Goal: Task Accomplishment & Management: Use online tool/utility

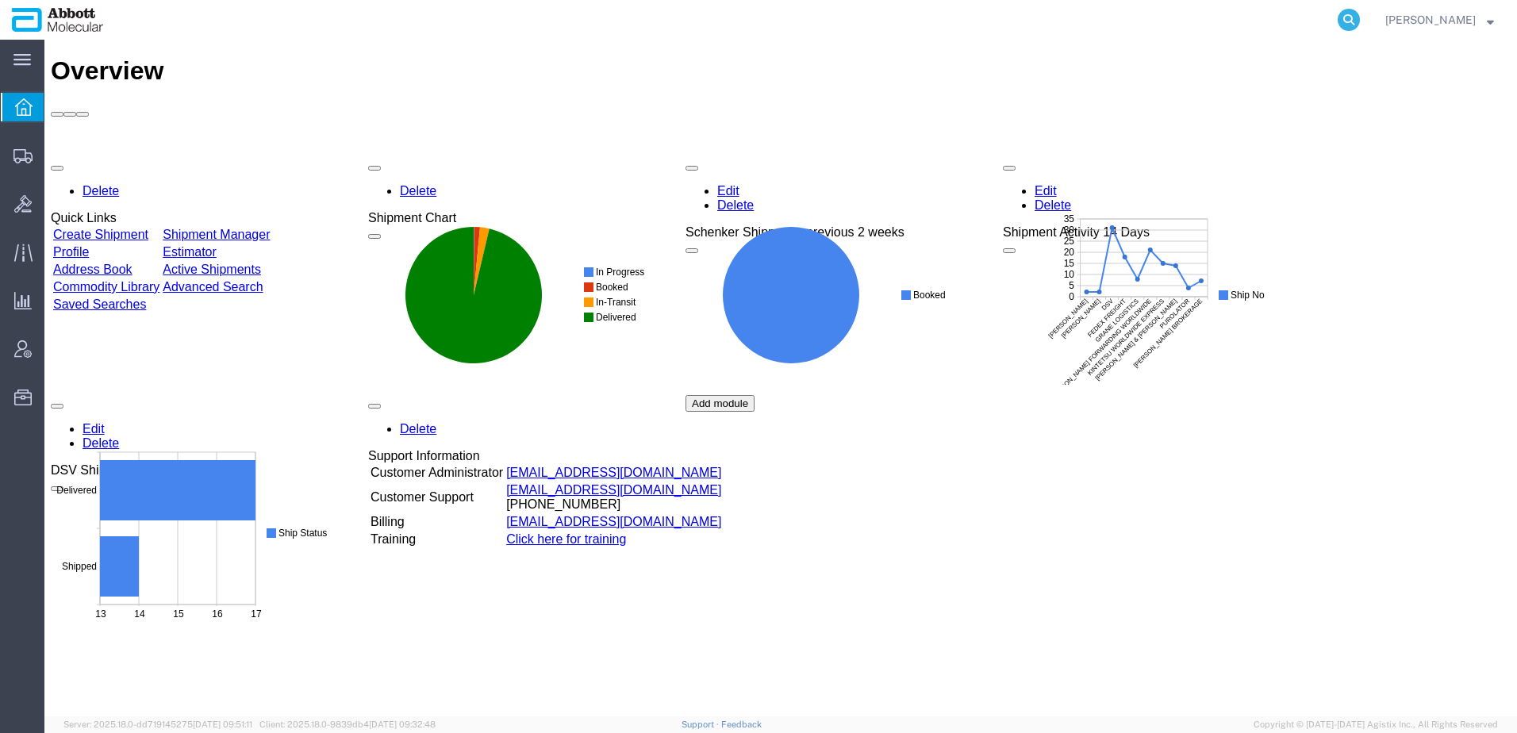
click at [1359, 16] on icon at bounding box center [1348, 20] width 22 height 22
type input "56791923"
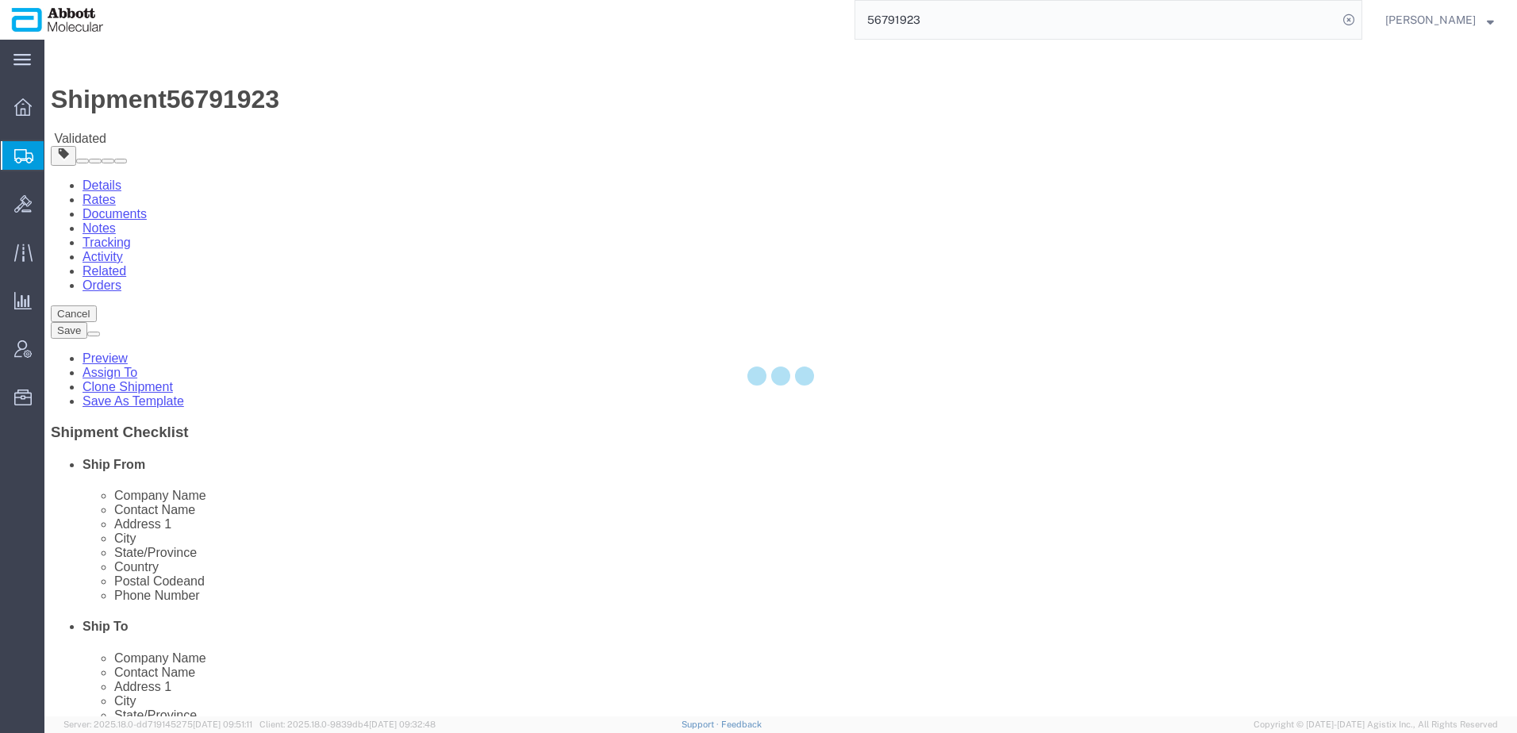
select select
select select "48454"
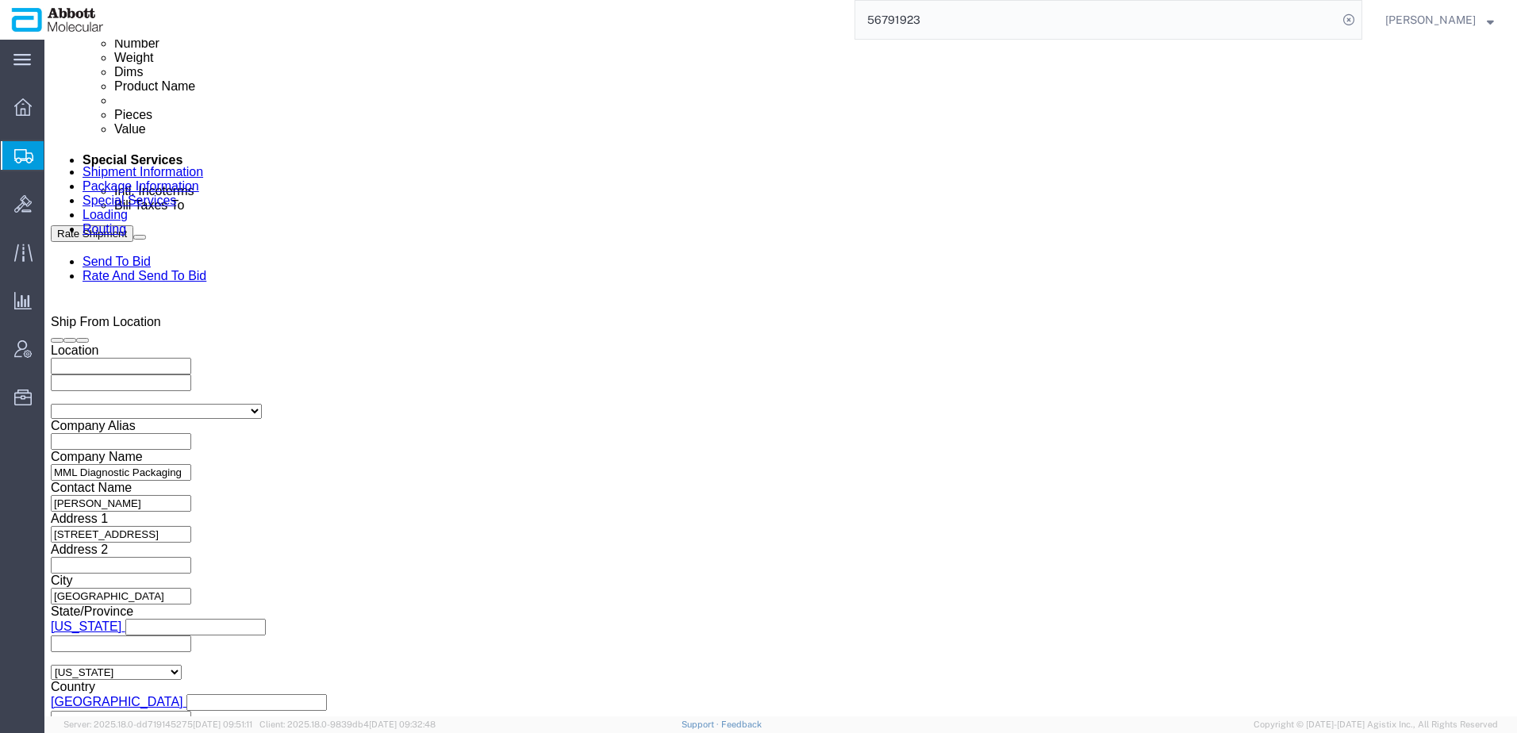
scroll to position [938, 0]
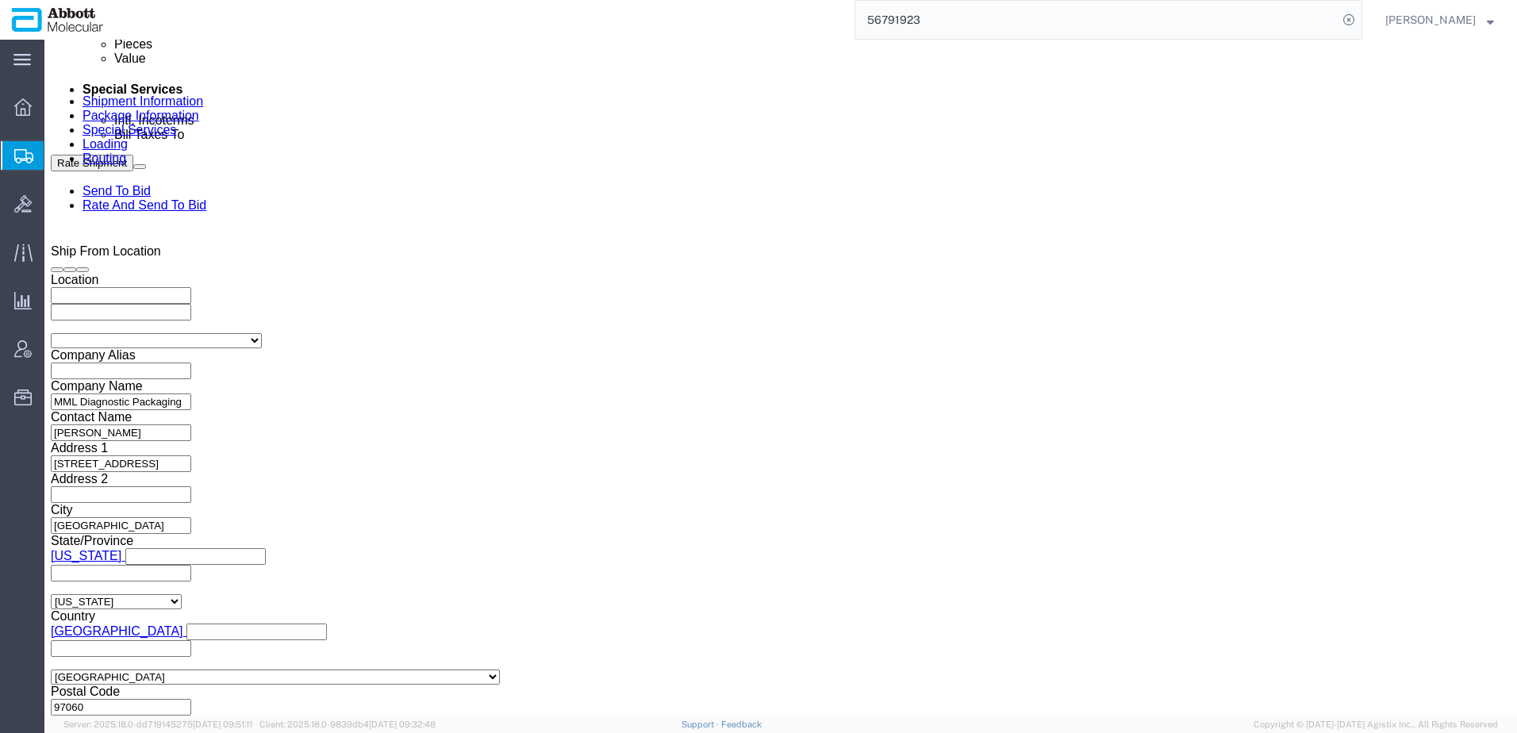
click select "Select Air Less than Truckload Multi-Leg Ocean Freight Rail Small Parcel Truckl…"
select select
click select "Select Air Less than Truckload Multi-Leg Ocean Freight Rail Small Parcel Truckl…"
click button "Rate Shipment"
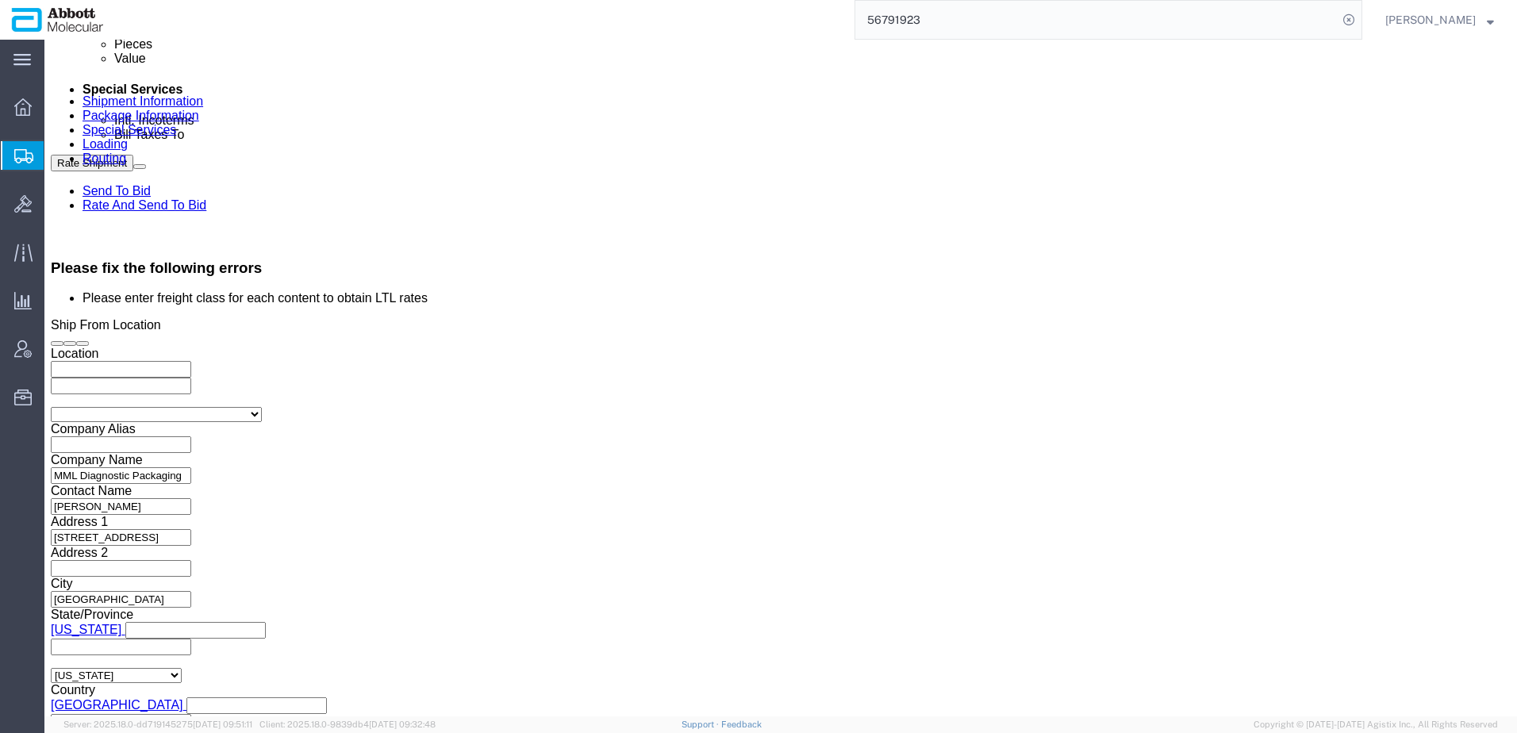
scroll to position [1003, 0]
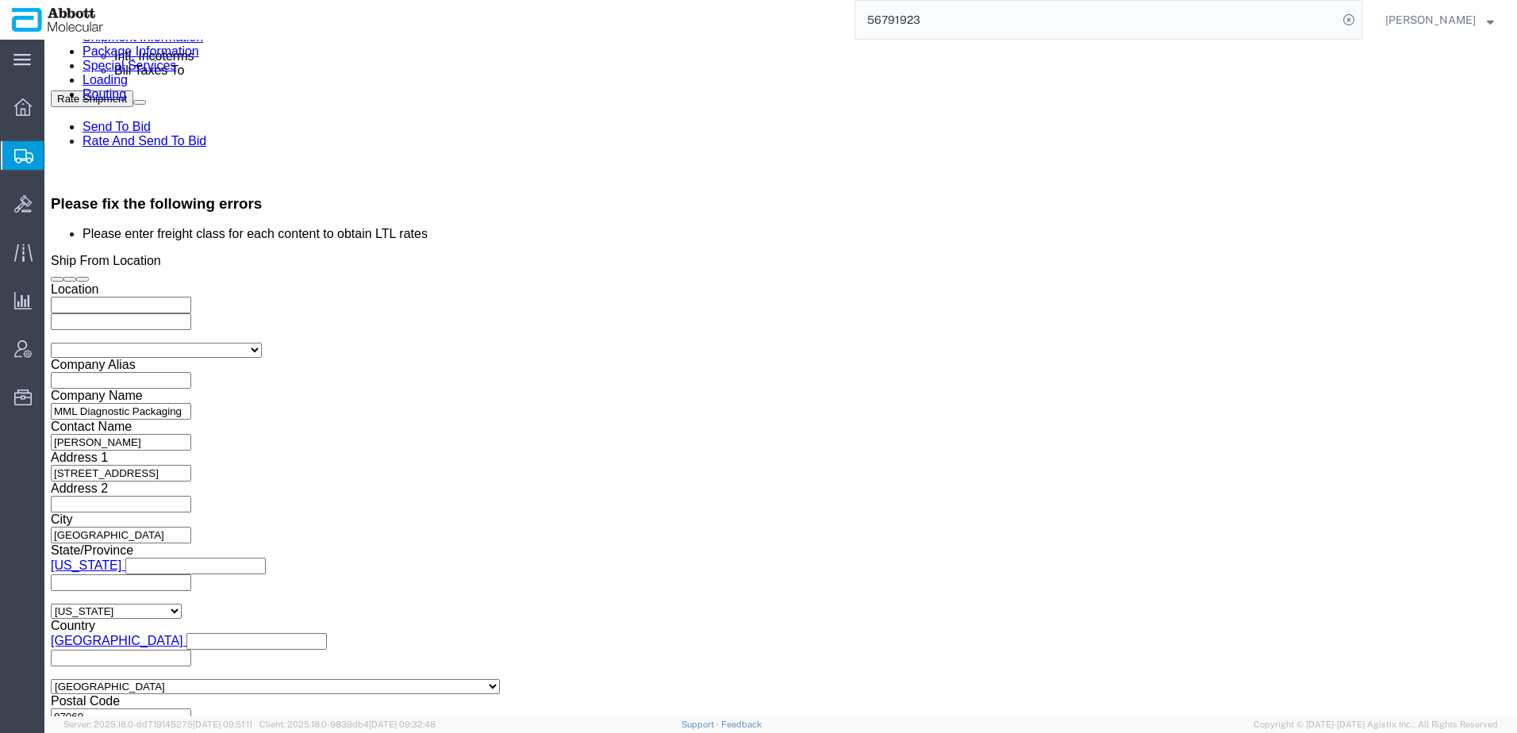
click button "Rate Shipment"
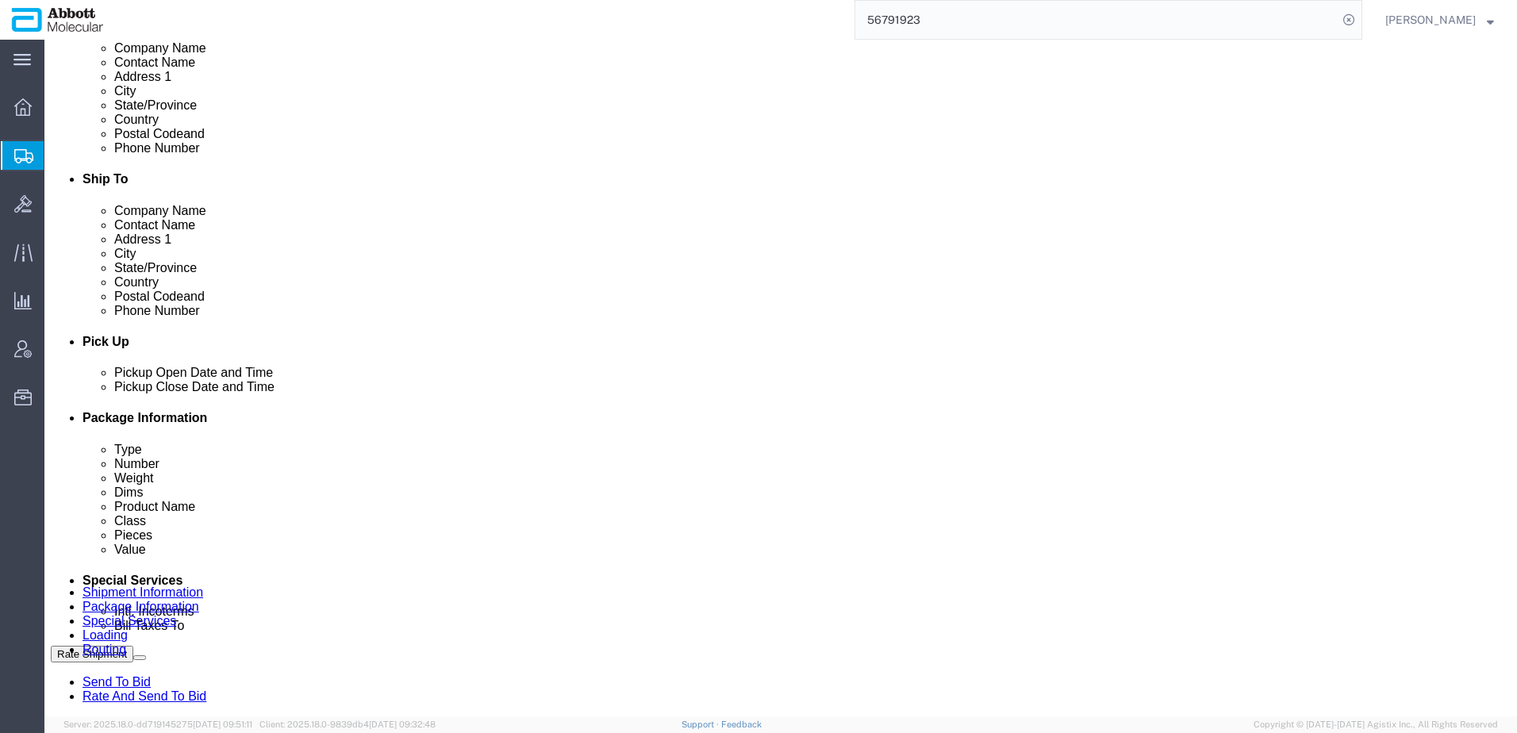
scroll to position [0, 0]
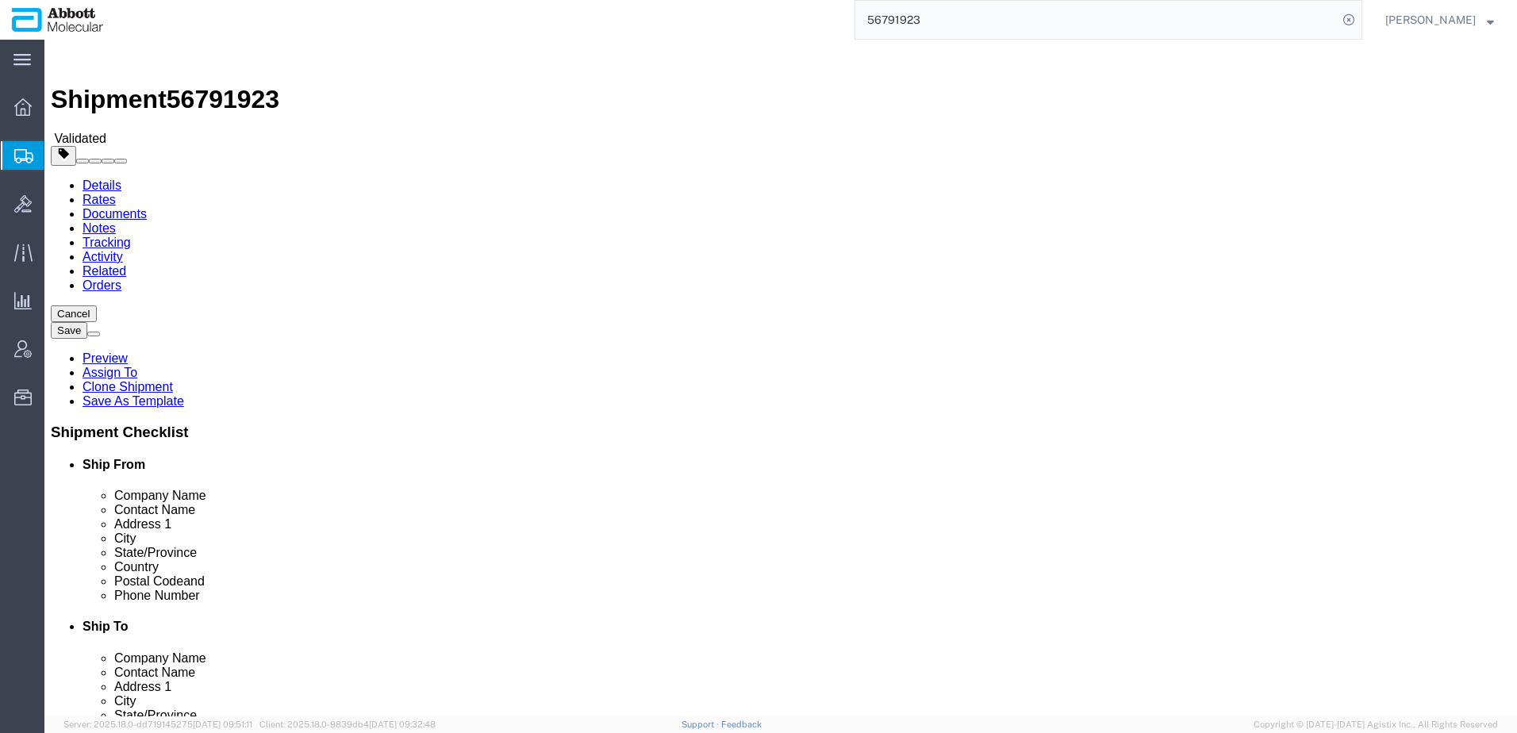
click icon
click div "Pieces: 24.00 Each Total value: 1.00 USD"
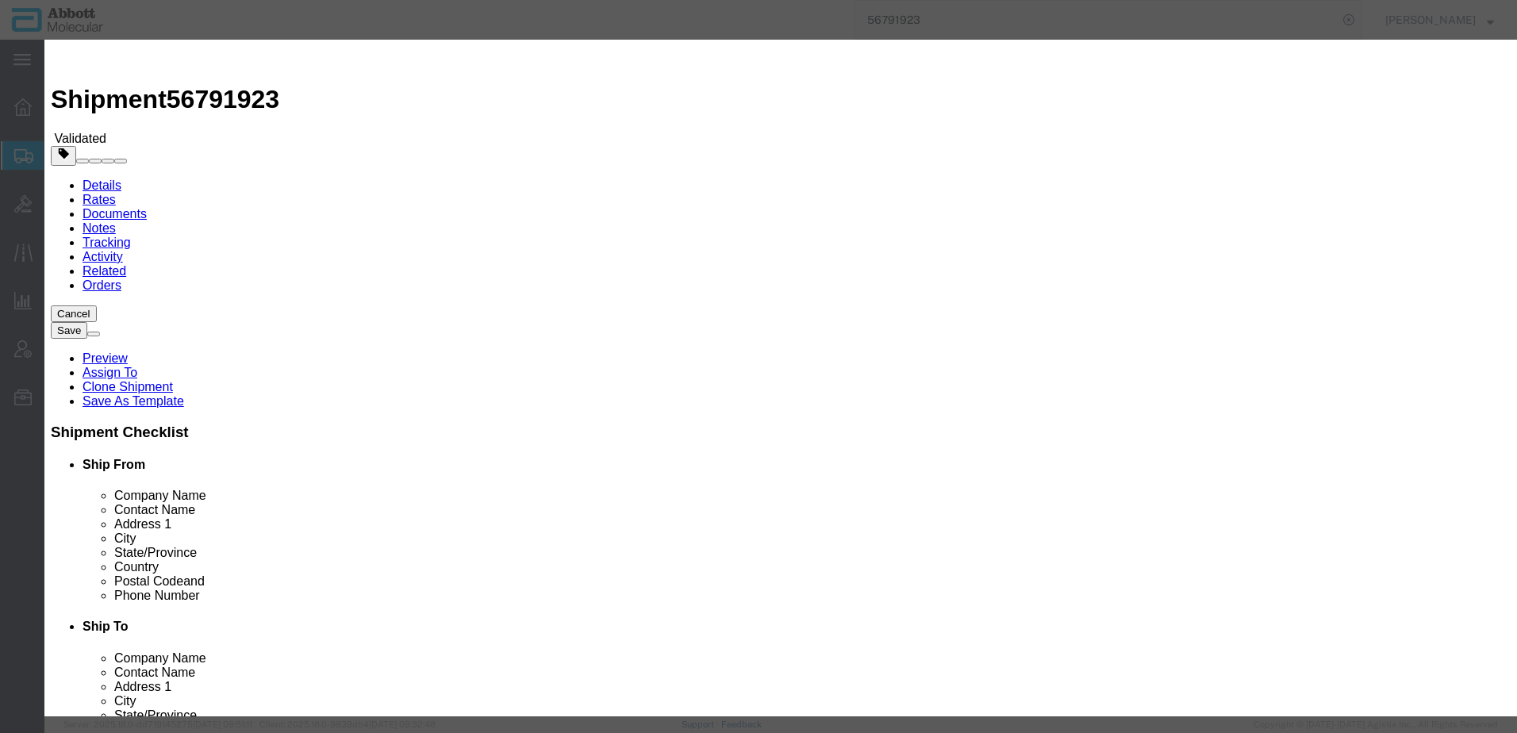
click select "Select 50 55 60 65 70 85 92.5 100 125 175 250 300 400"
select select "55"
click select "Select 50 55 60 65 70 85 92.5 100 125 175 250 300 400"
click button "Save & Close"
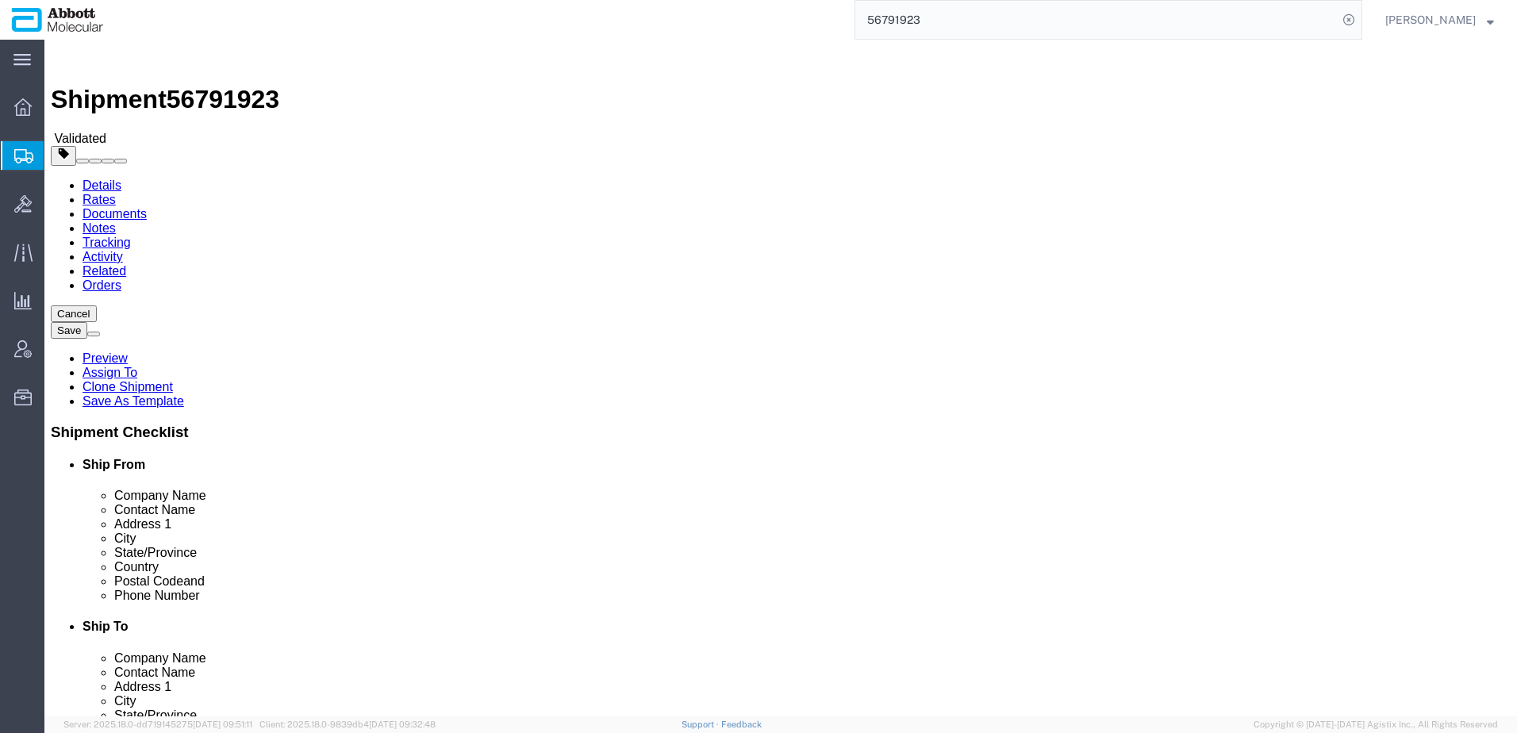
click button "Rate Shipment"
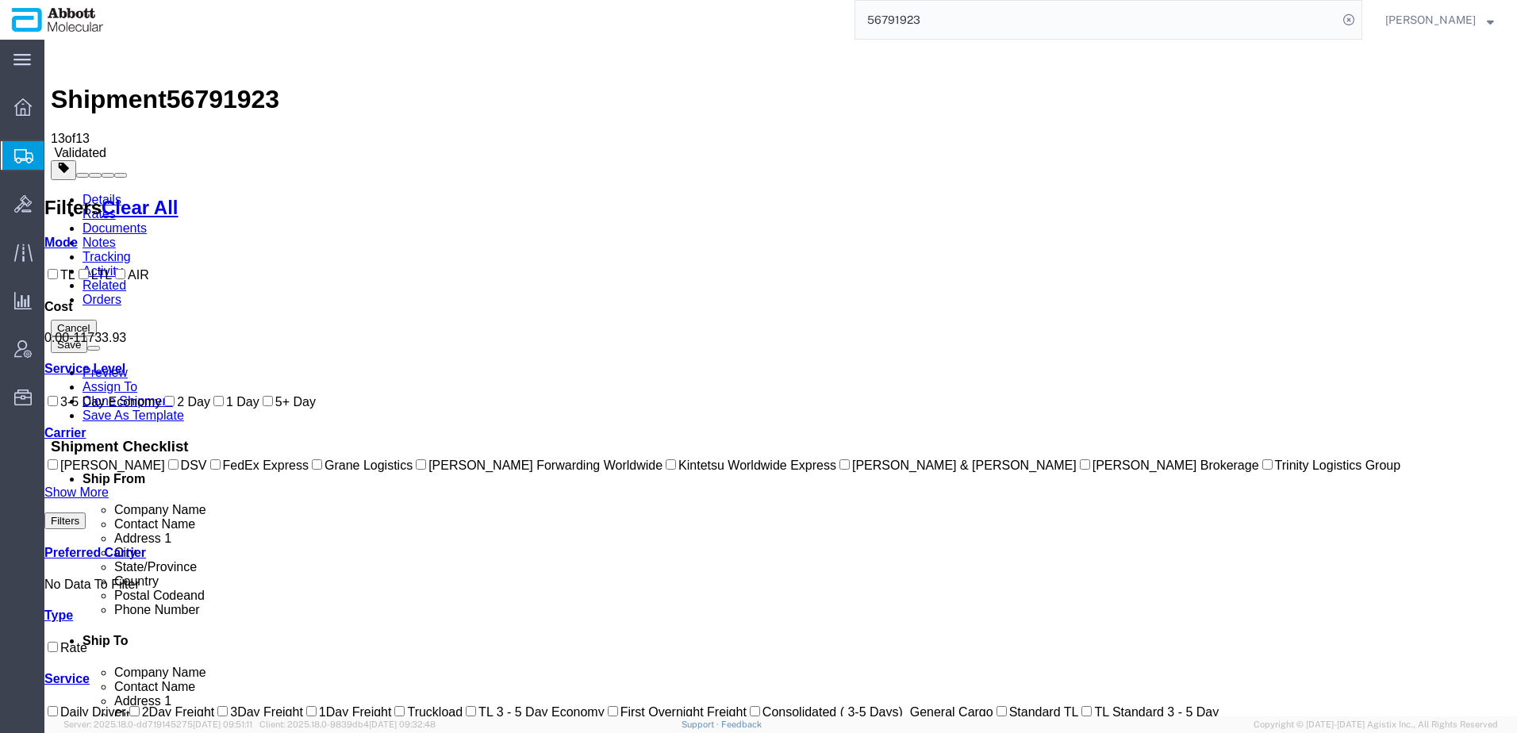
click at [207, 472] on label "FedEx Express" at bounding box center [258, 464] width 102 height 13
click at [210, 470] on input "FedEx Express" at bounding box center [215, 464] width 10 height 10
checkbox input "true"
click at [85, 193] on link "Details" at bounding box center [101, 199] width 39 height 13
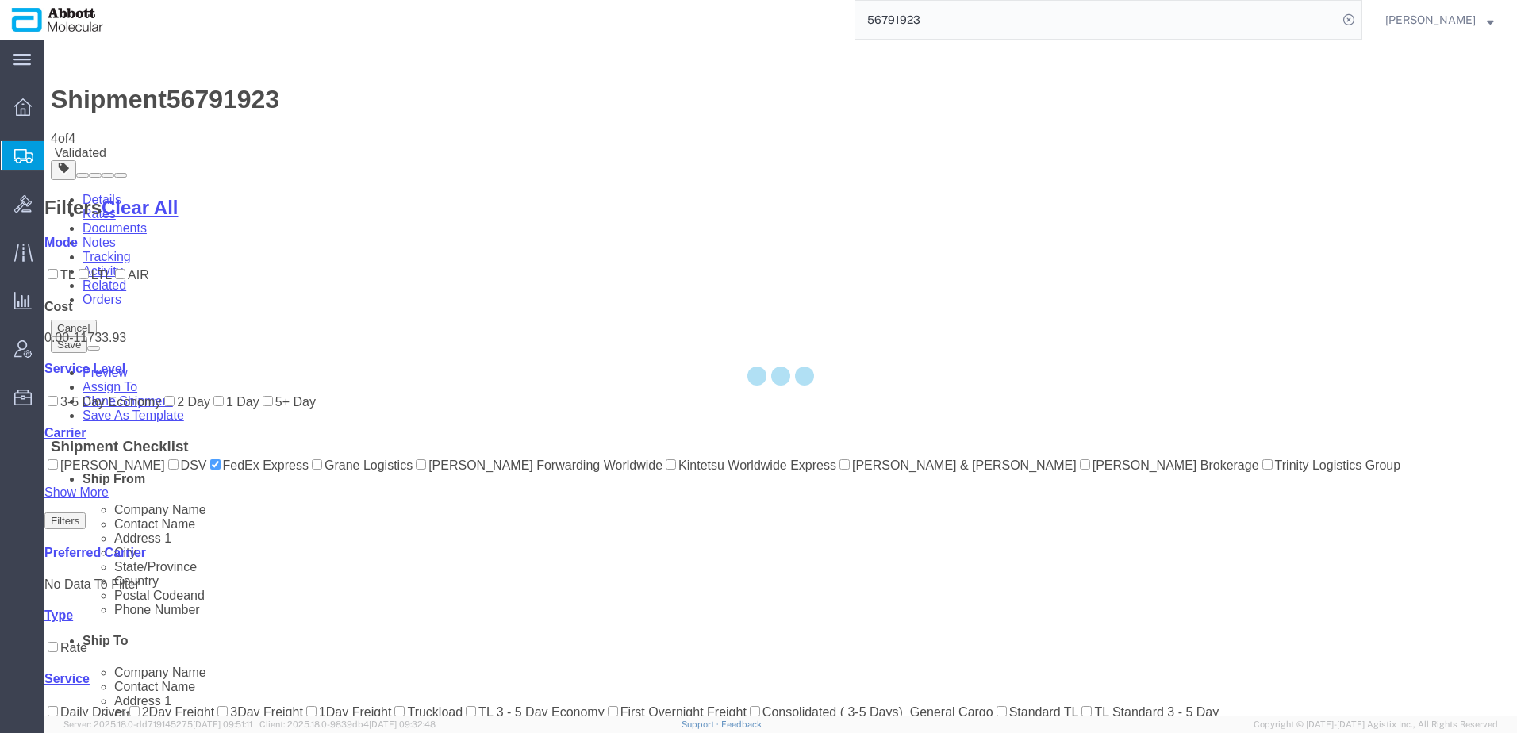
select select "48454"
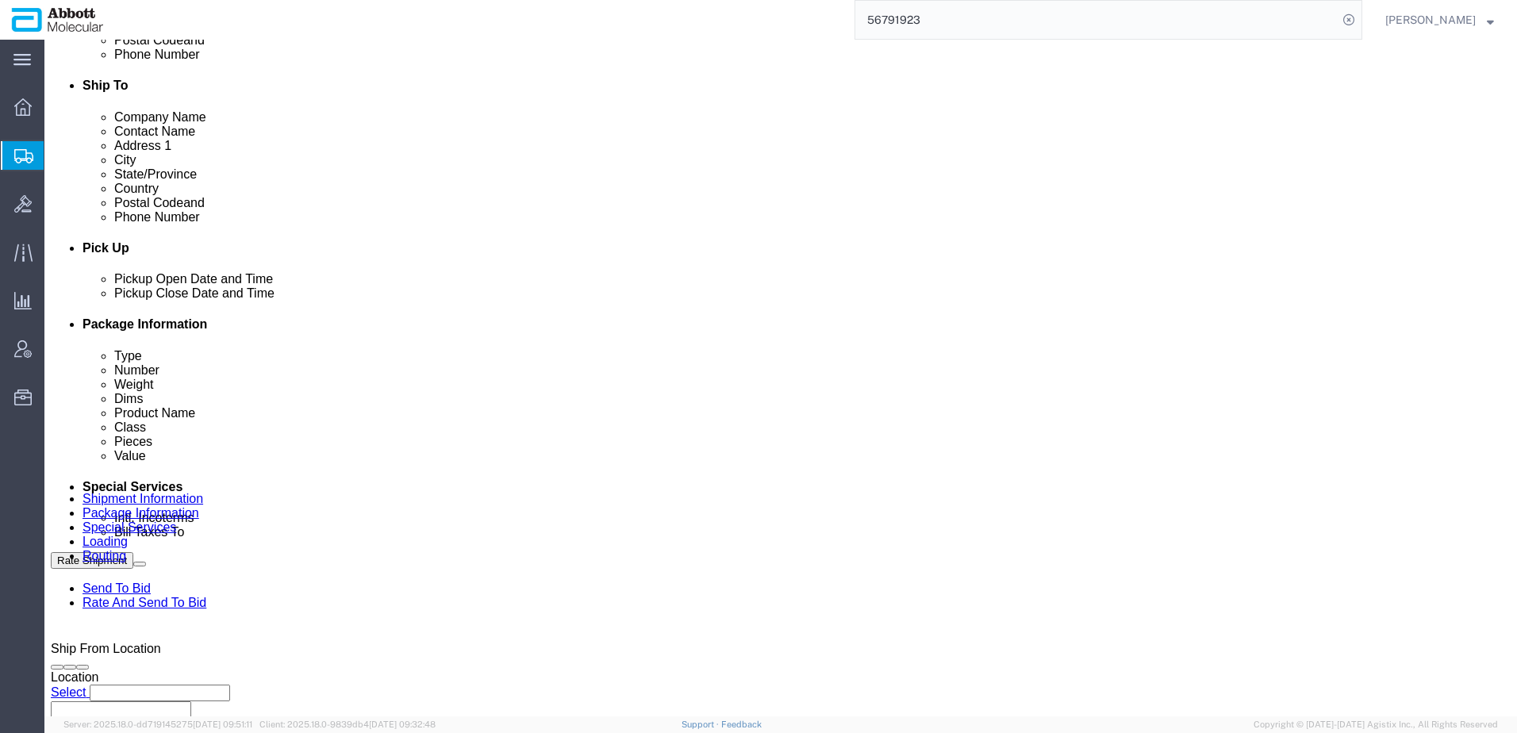
scroll to position [938, 0]
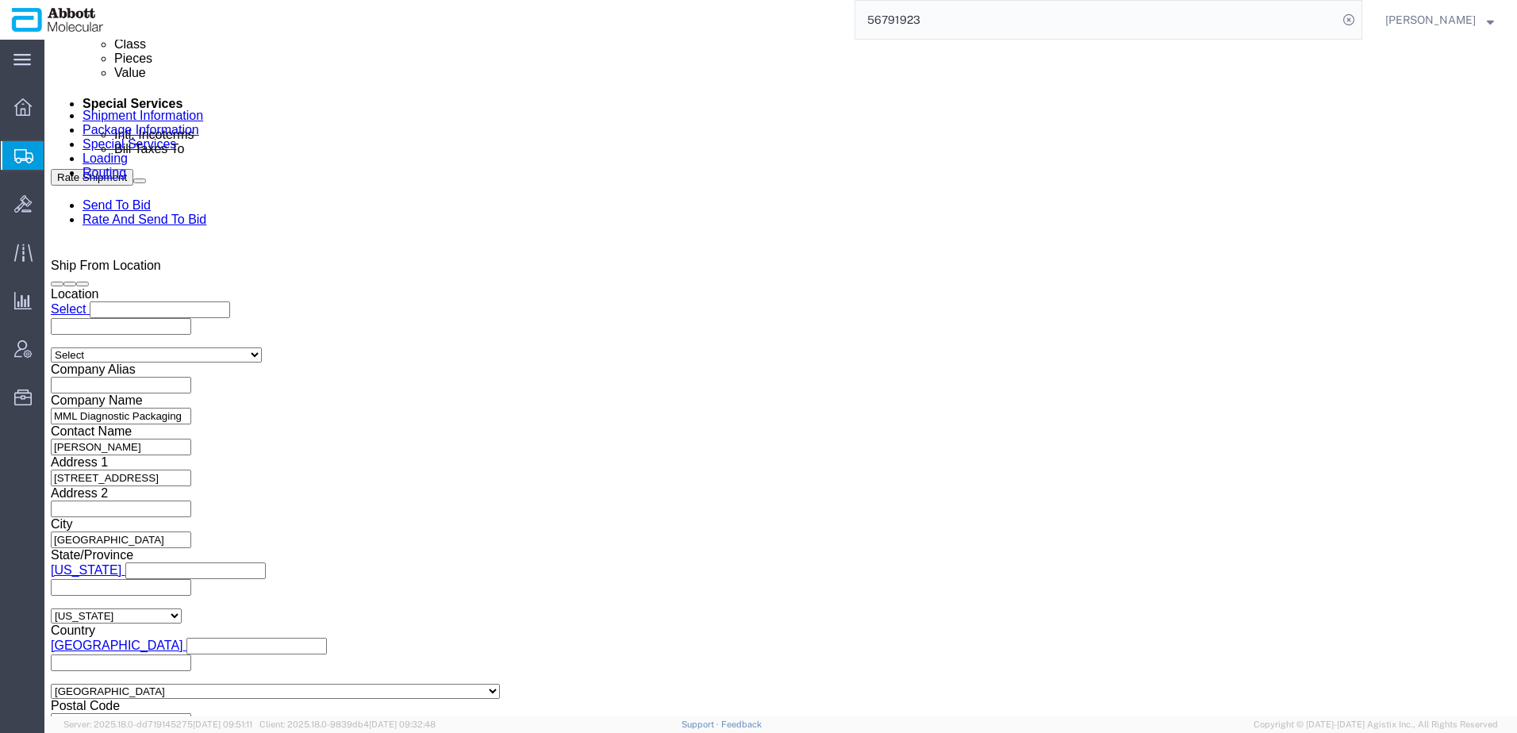
click select "Select Air Less than Truckload Multi-Leg Ocean Freight Rail Small Parcel Truckl…"
select select "SMAL"
click select "Select Air Less than Truckload Multi-Leg Ocean Freight Rail Small Parcel Truckl…"
click button "Rate Shipment"
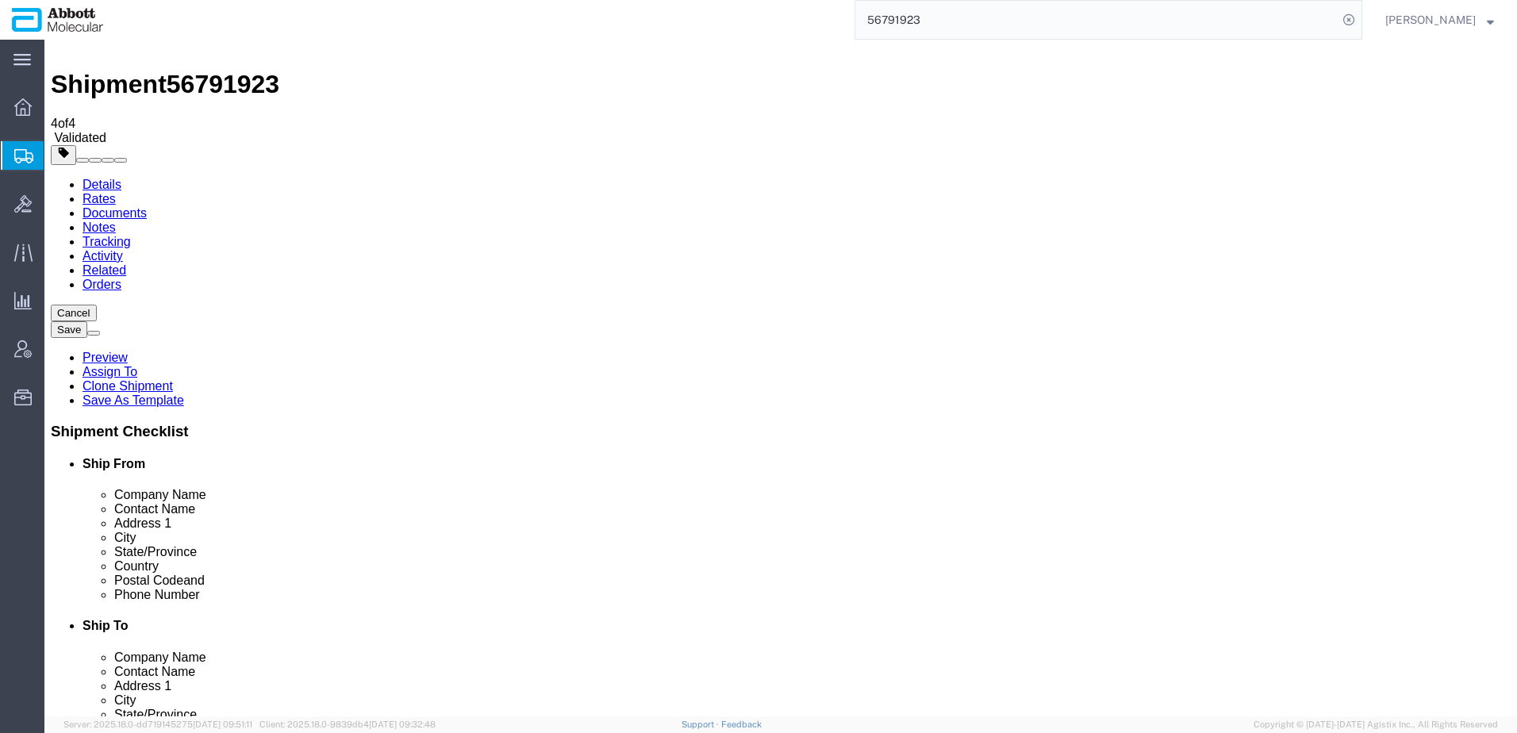
scroll to position [0, 0]
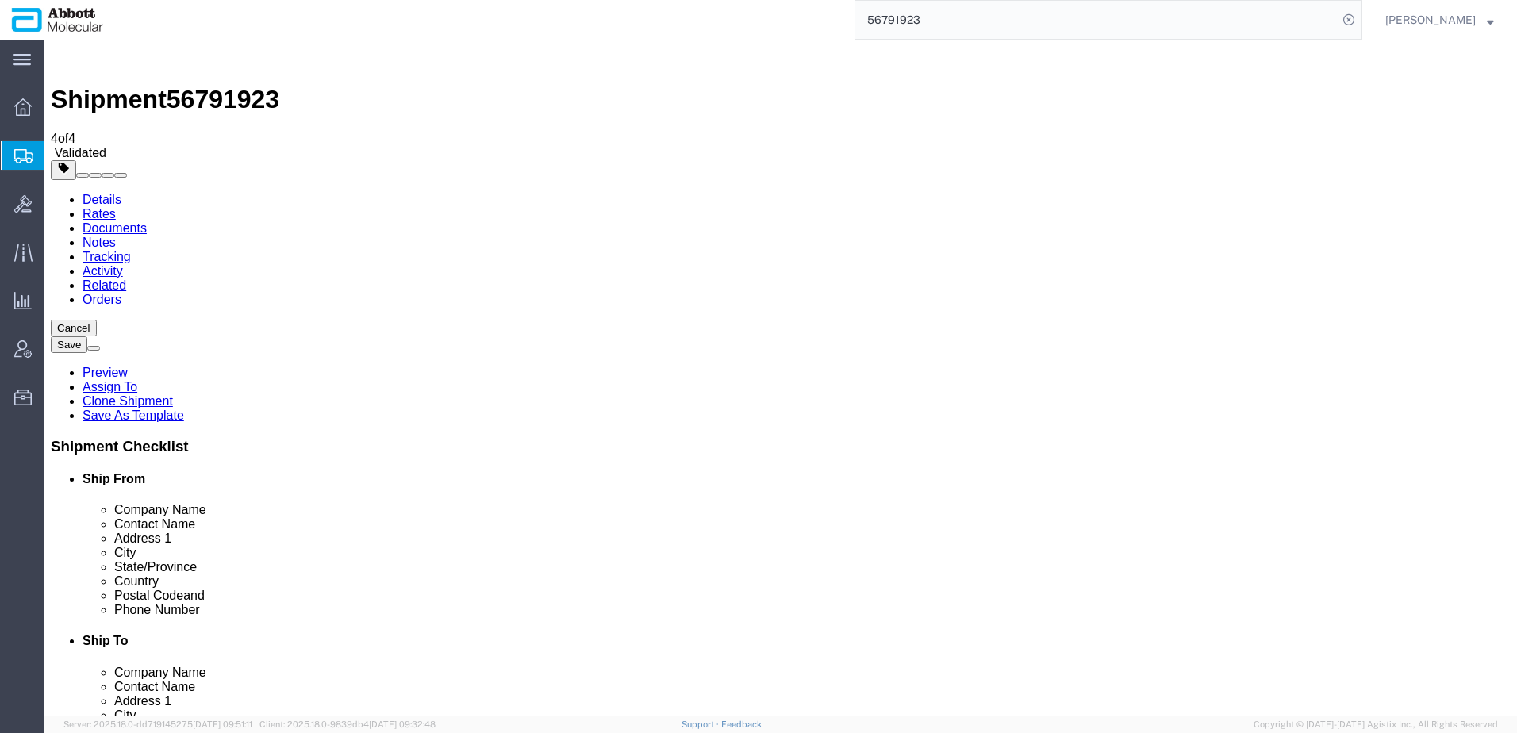
click icon
click select "Select Box (B) Box (C) Box (D) Envelope Your Packaging"
select select "YRPK"
click select "Select Box (B) Box (C) Box (D) Envelope Your Packaging"
checkbox input "false"
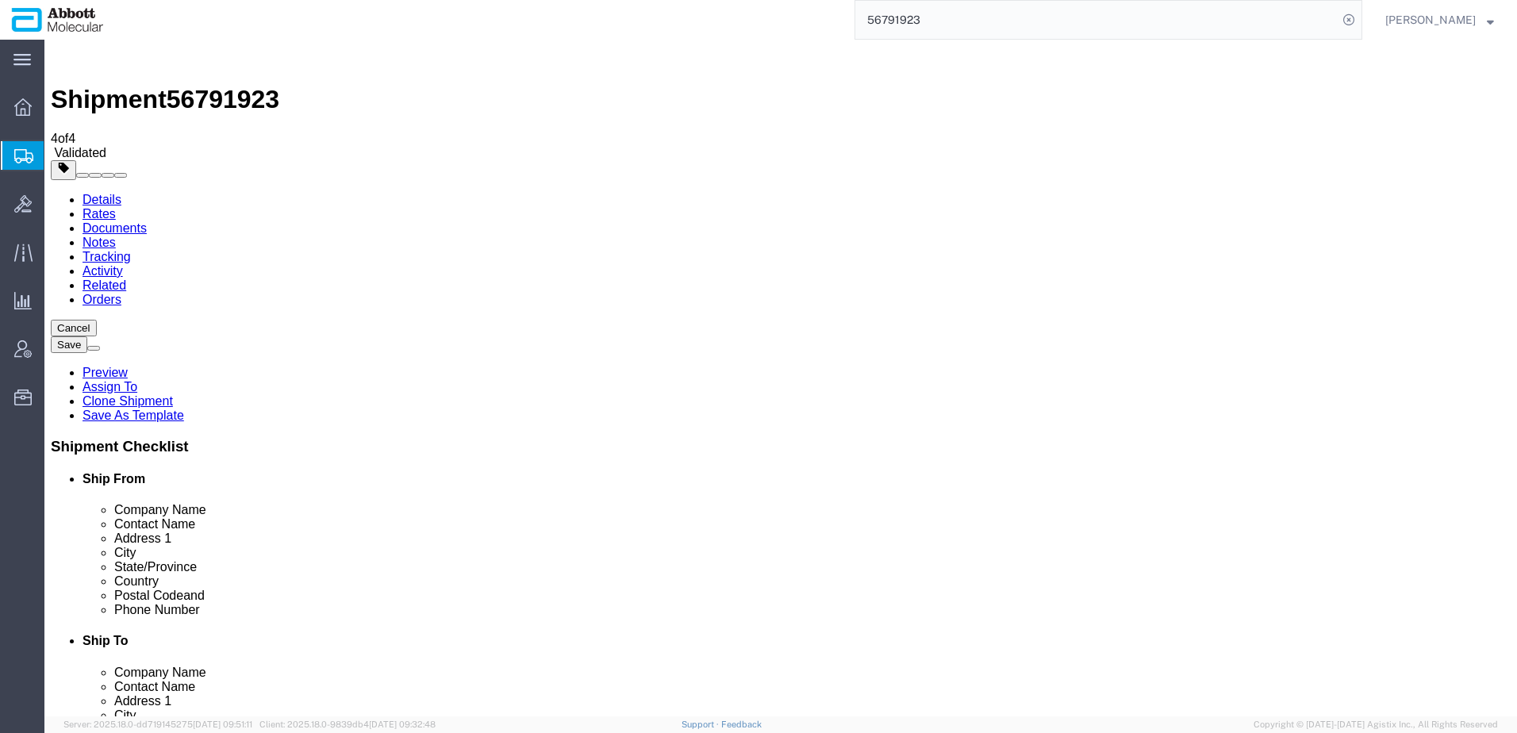
click button "Rate Shipment"
click at [86, 193] on link "Details" at bounding box center [101, 199] width 39 height 13
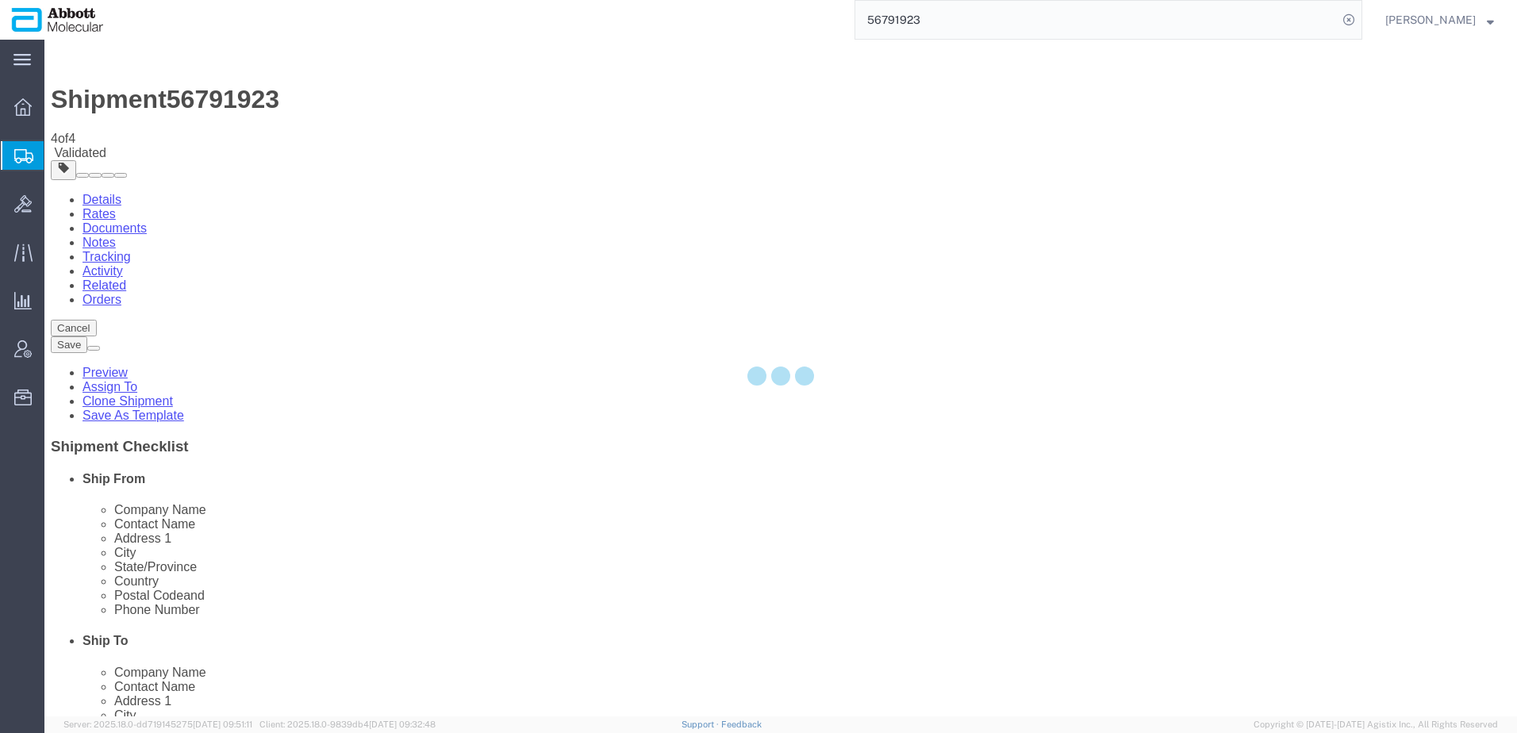
select select "48454"
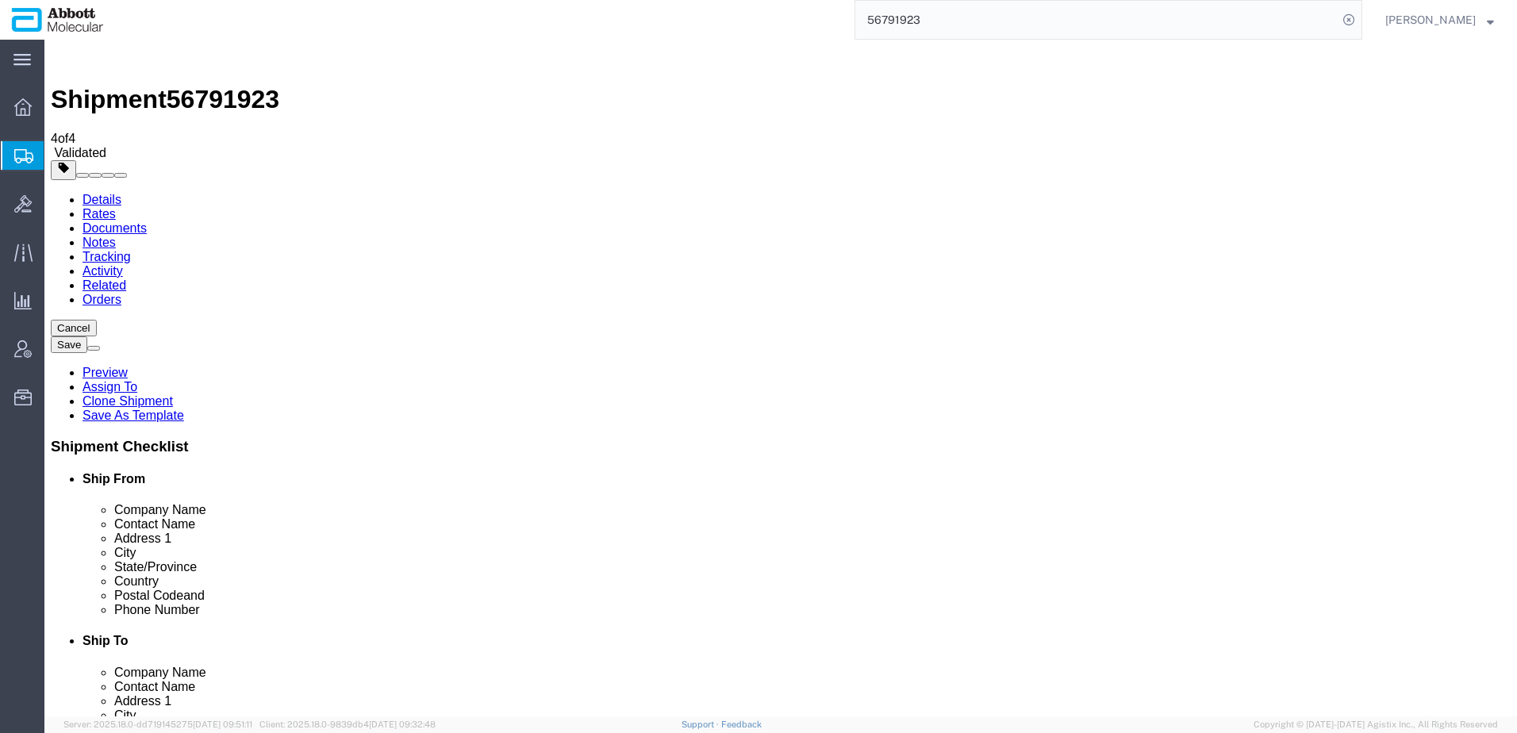
click icon
click link "Shipment Information"
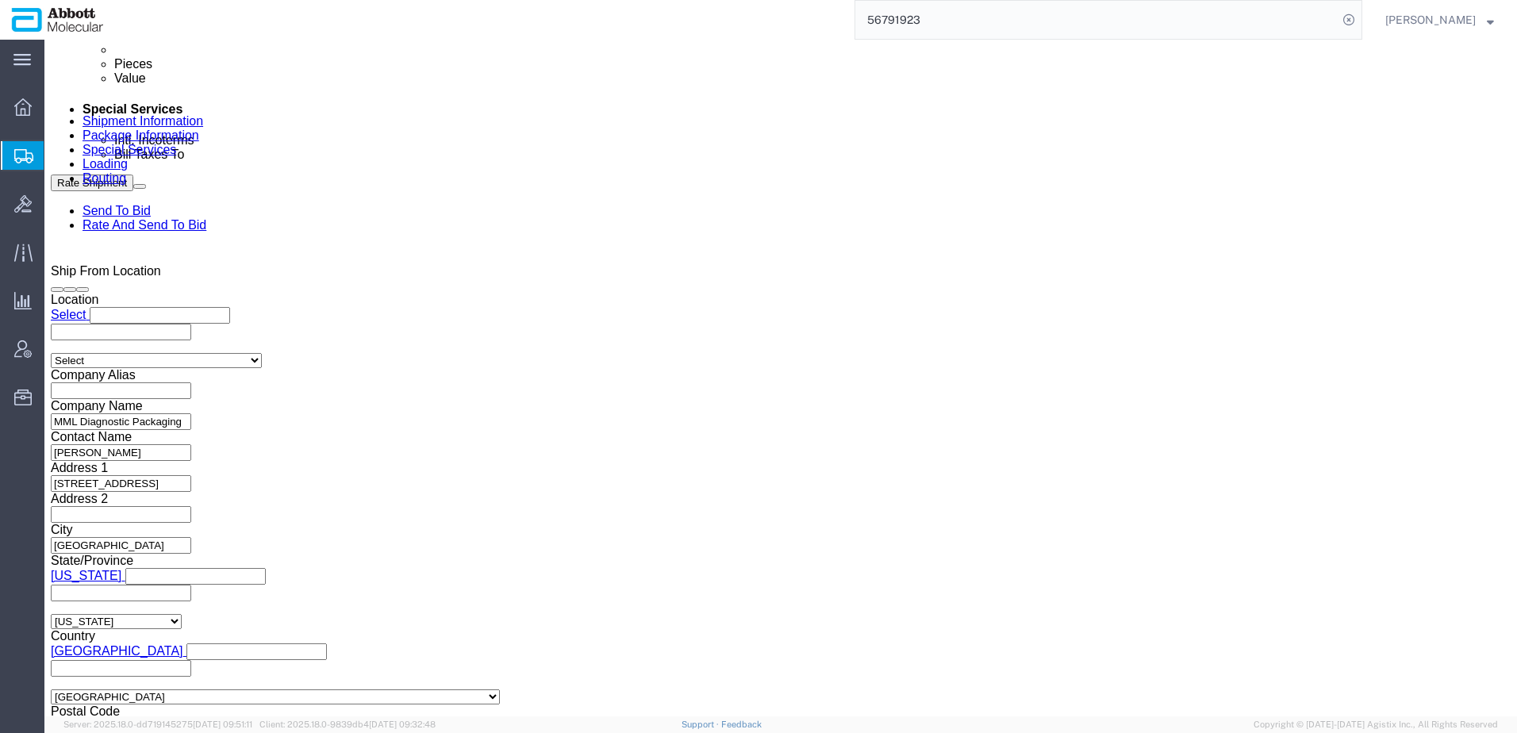
scroll to position [938, 0]
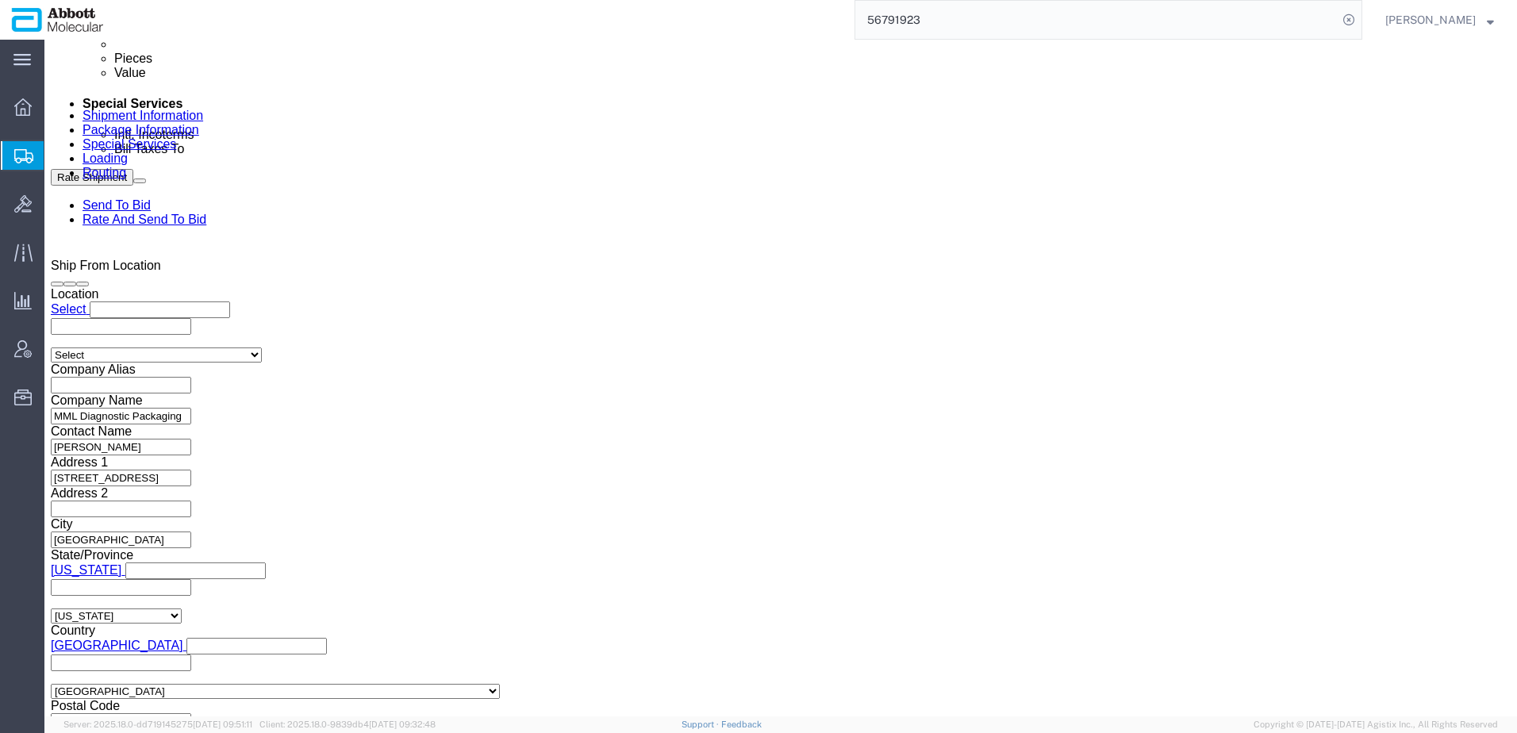
drag, startPoint x: 82, startPoint y: 460, endPoint x: 78, endPoint y: 478, distance: 18.9
click select "Select Air Less than Truckload Multi-Leg Ocean Freight Rail Small Parcel Truckl…"
select select
click select "Select Air Less than Truckload Multi-Leg Ocean Freight Rail Small Parcel Truckl…"
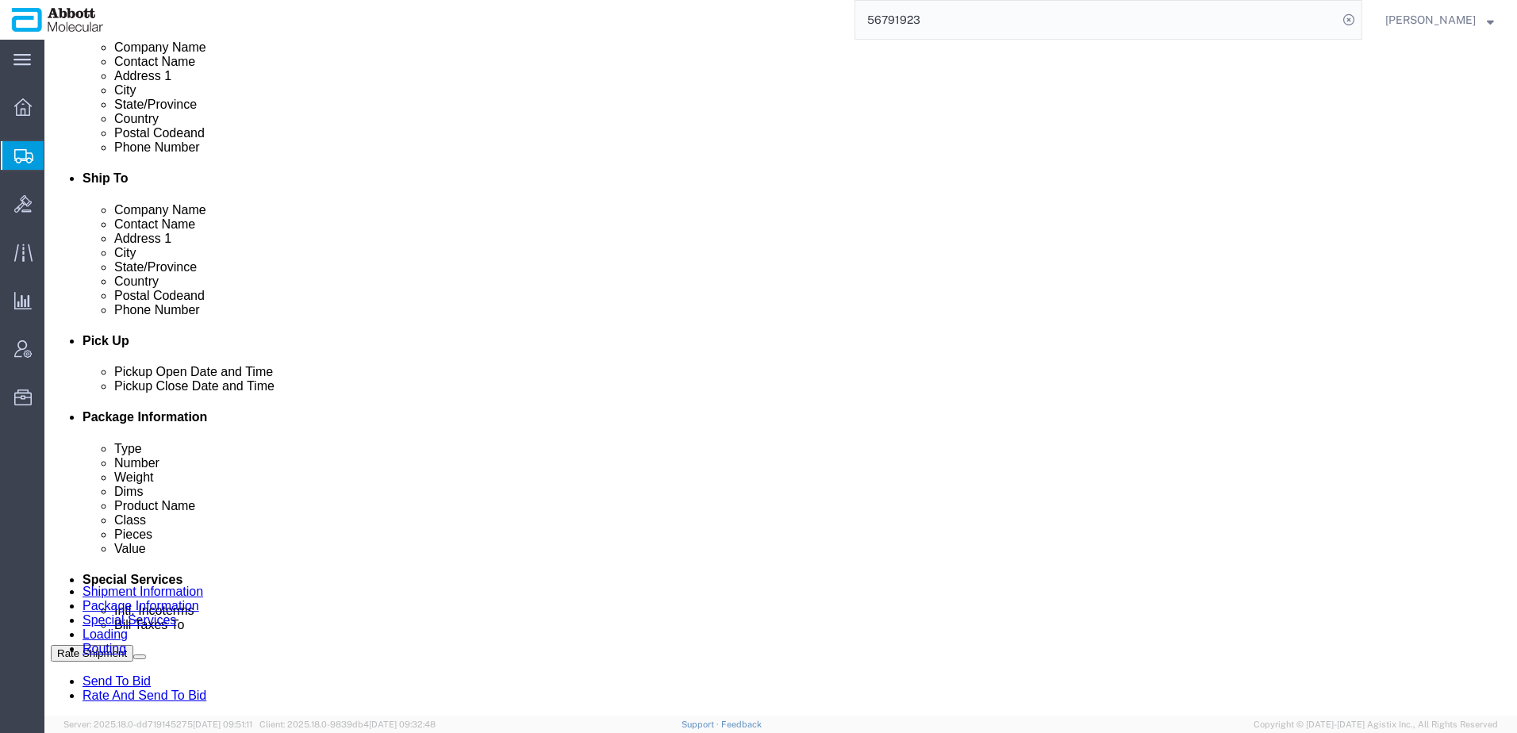
scroll to position [66, 0]
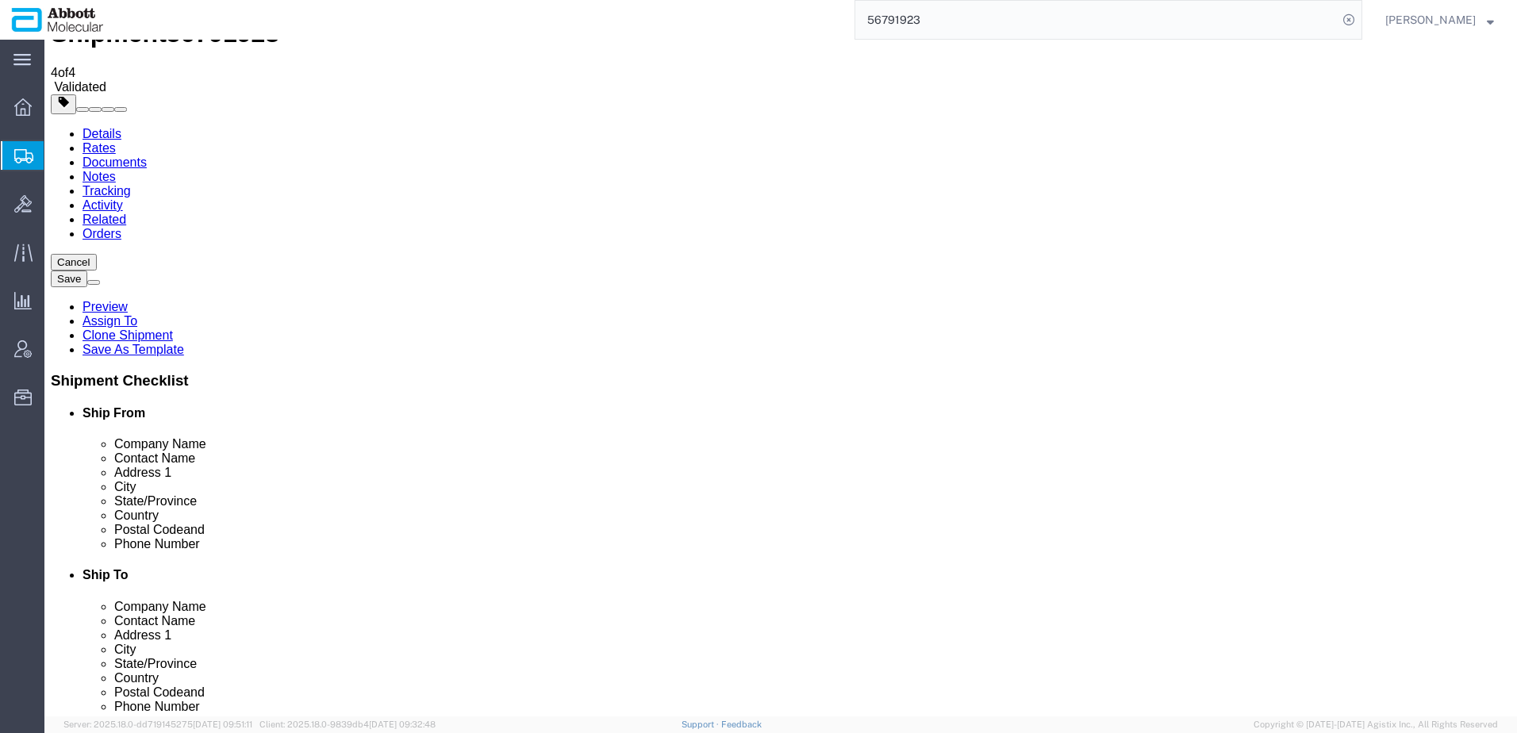
click icon
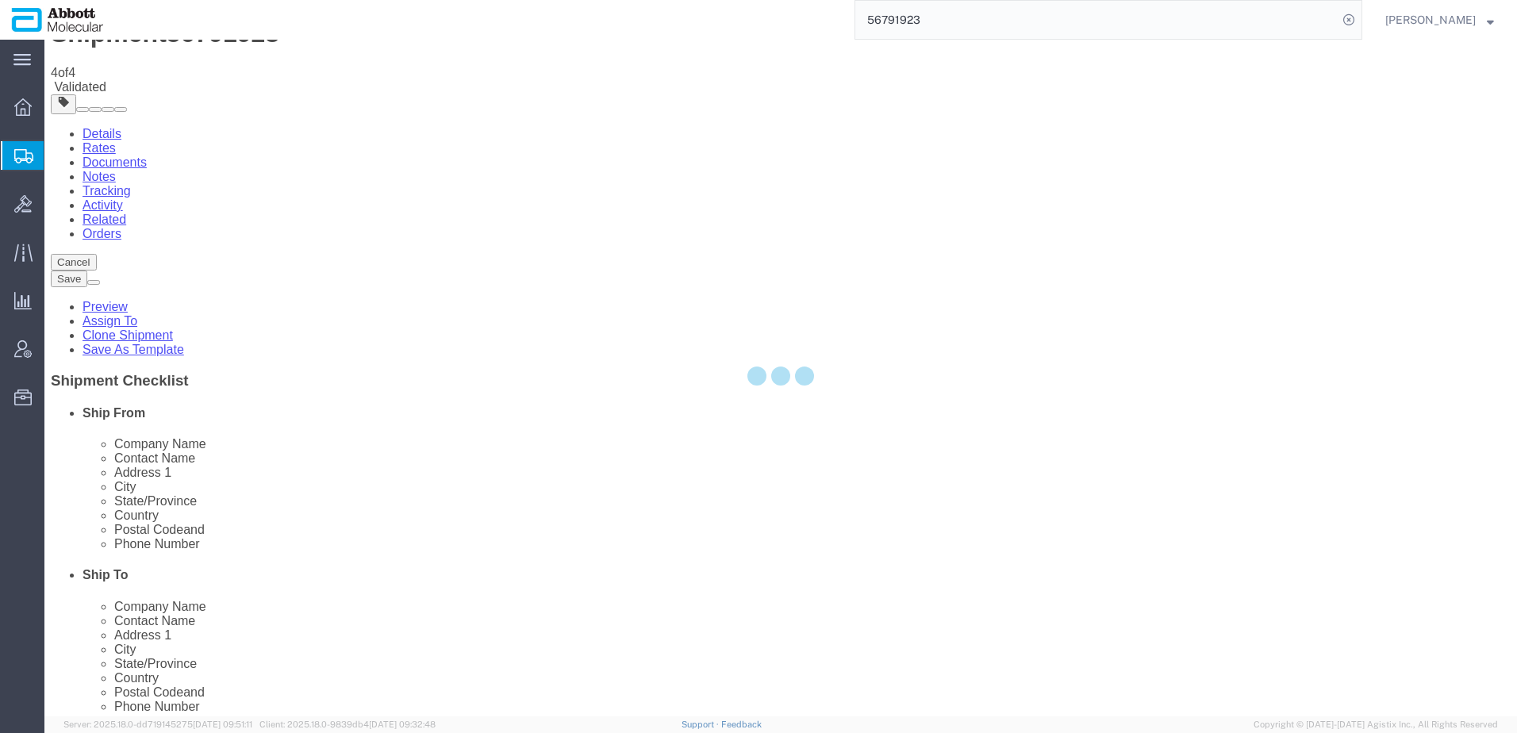
scroll to position [5, 0]
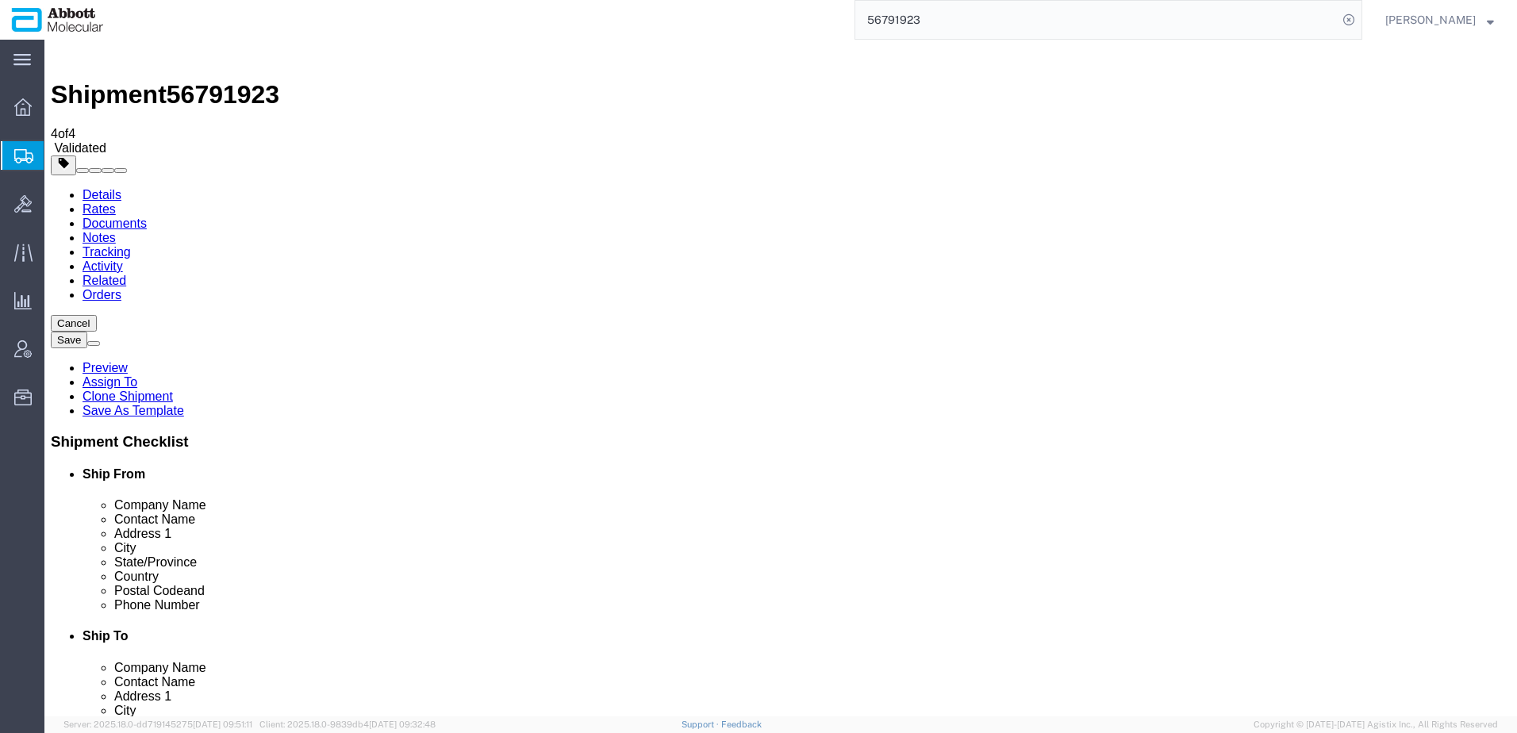
click div "Pieces: 24.00 Each Total value: 1.00 USD"
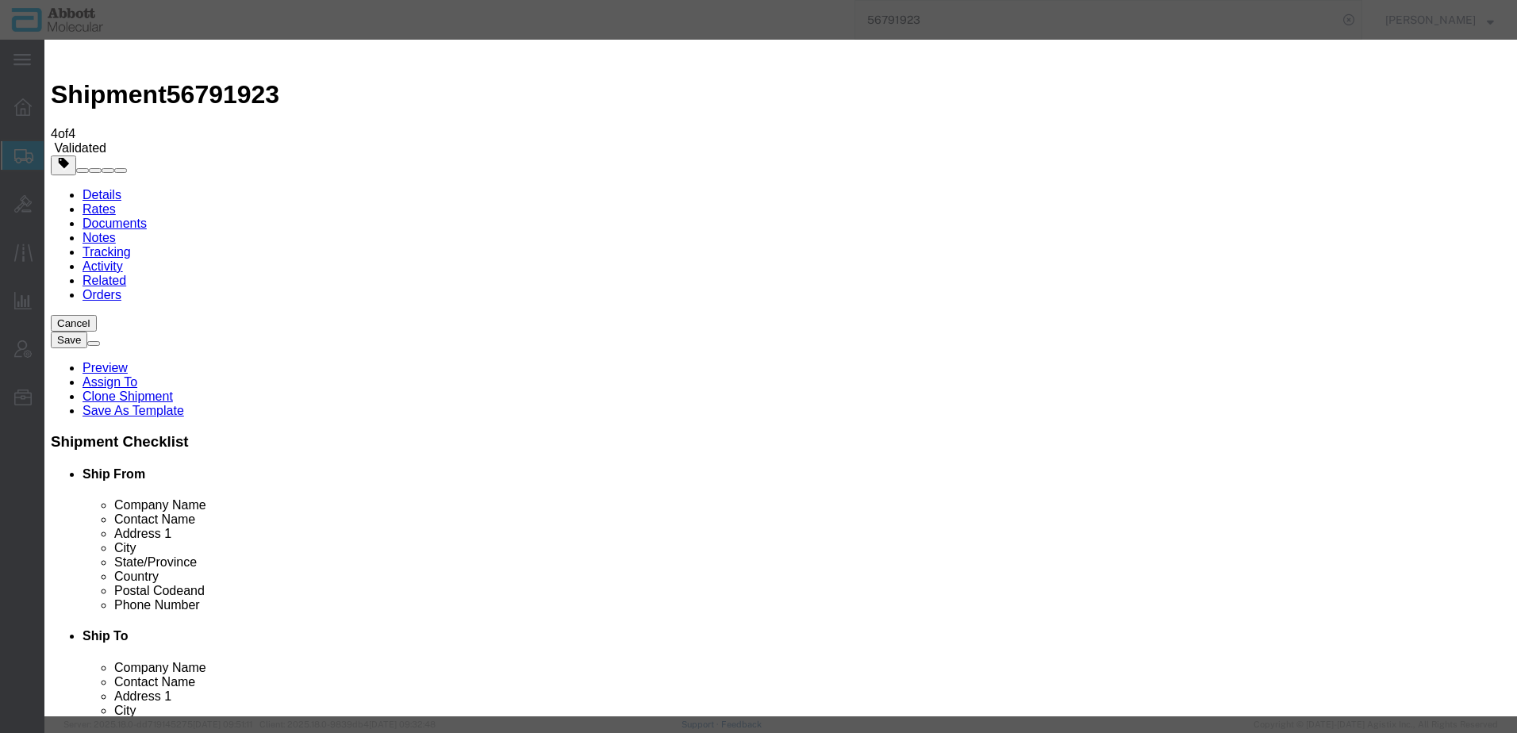
click button "Close"
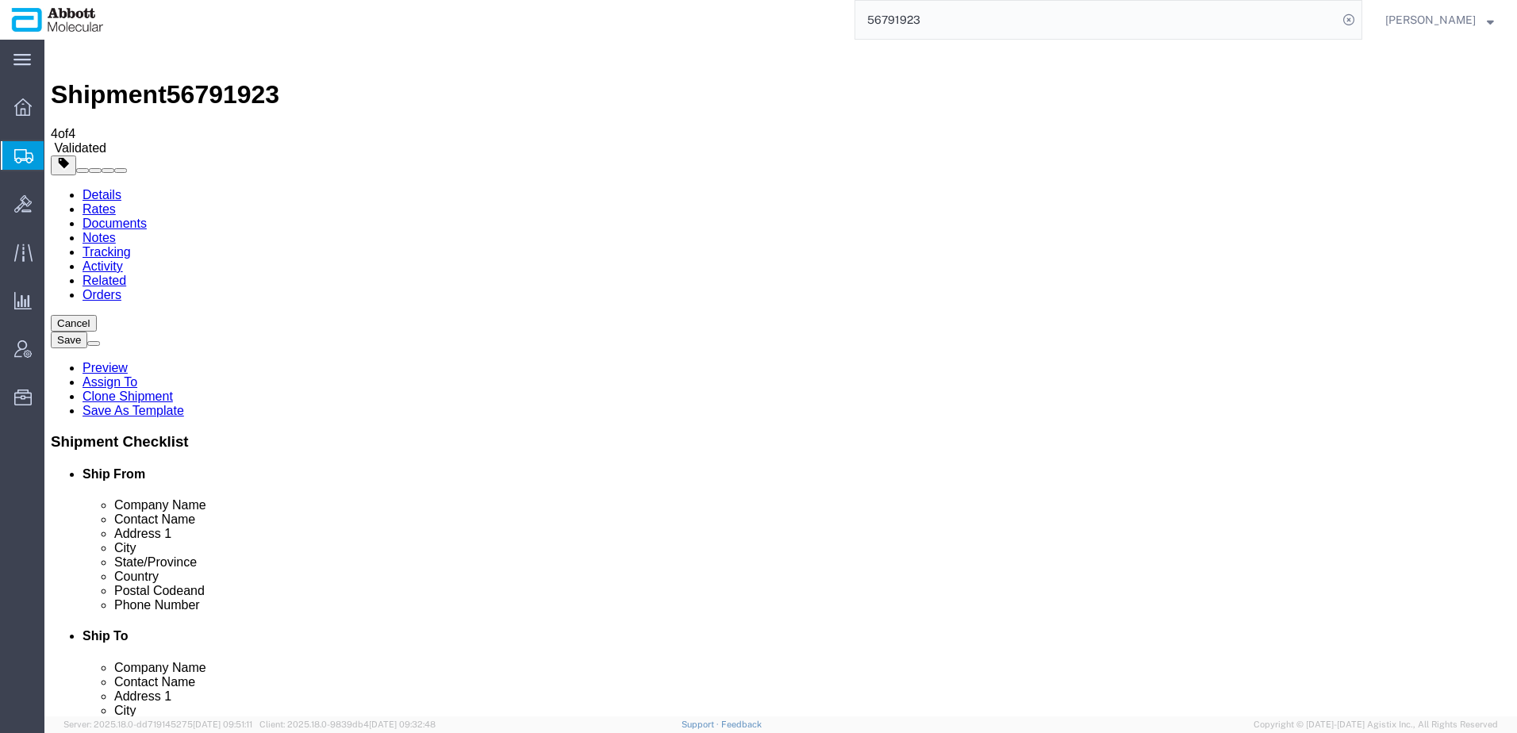
click button "Rate Shipment"
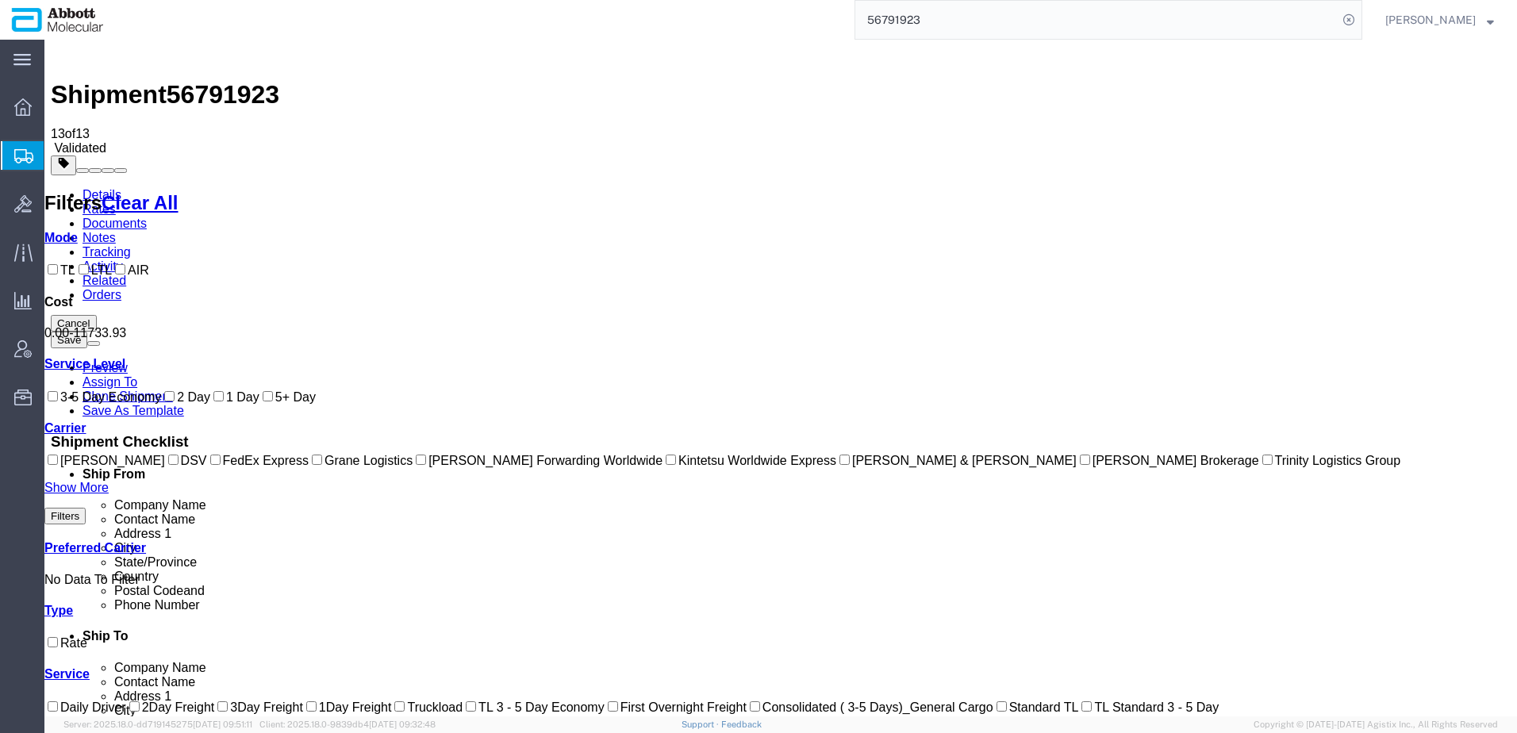
click at [207, 467] on label "FedEx Express" at bounding box center [258, 460] width 102 height 13
click at [210, 465] on input "FedEx Express" at bounding box center [215, 459] width 10 height 10
checkbox input "true"
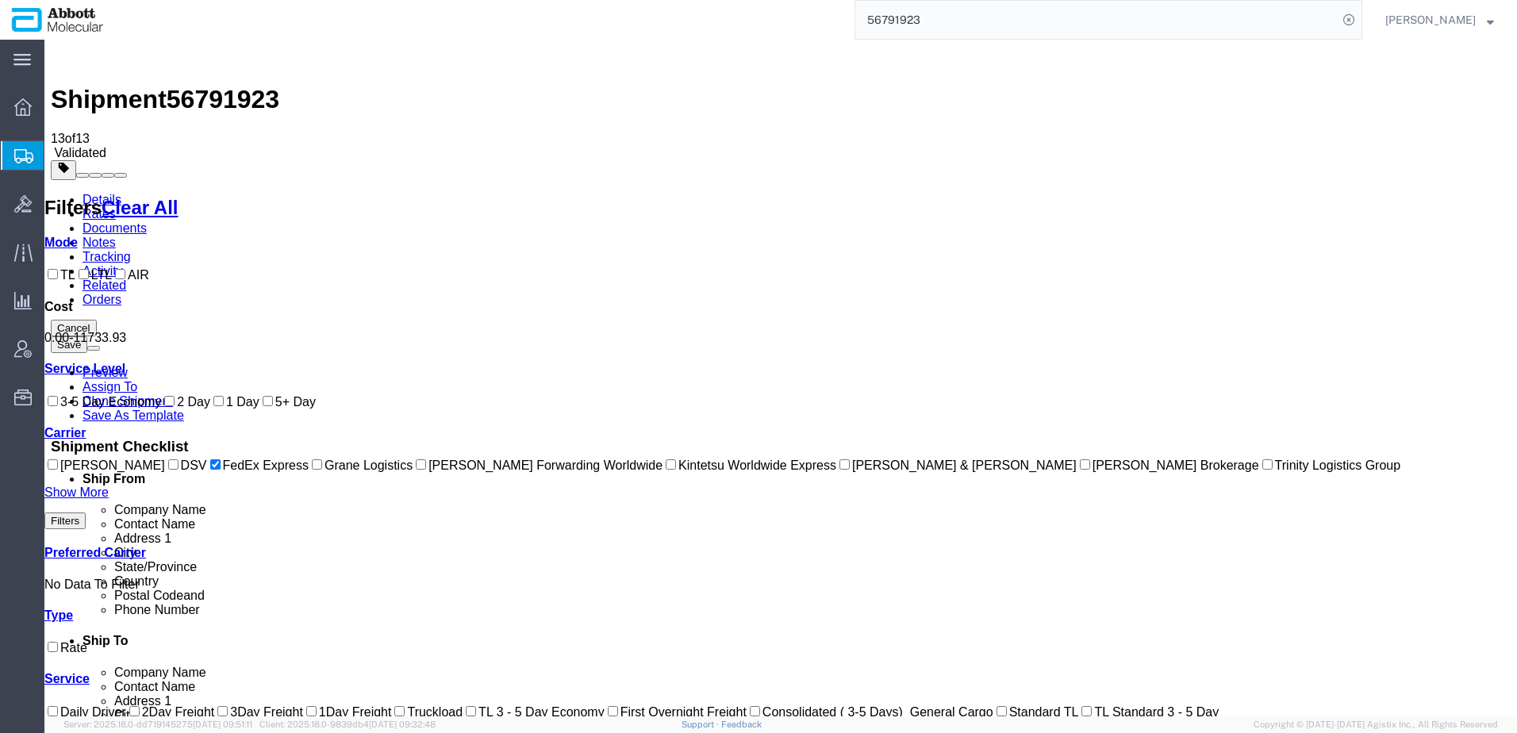
click at [86, 193] on link "Details" at bounding box center [101, 199] width 39 height 13
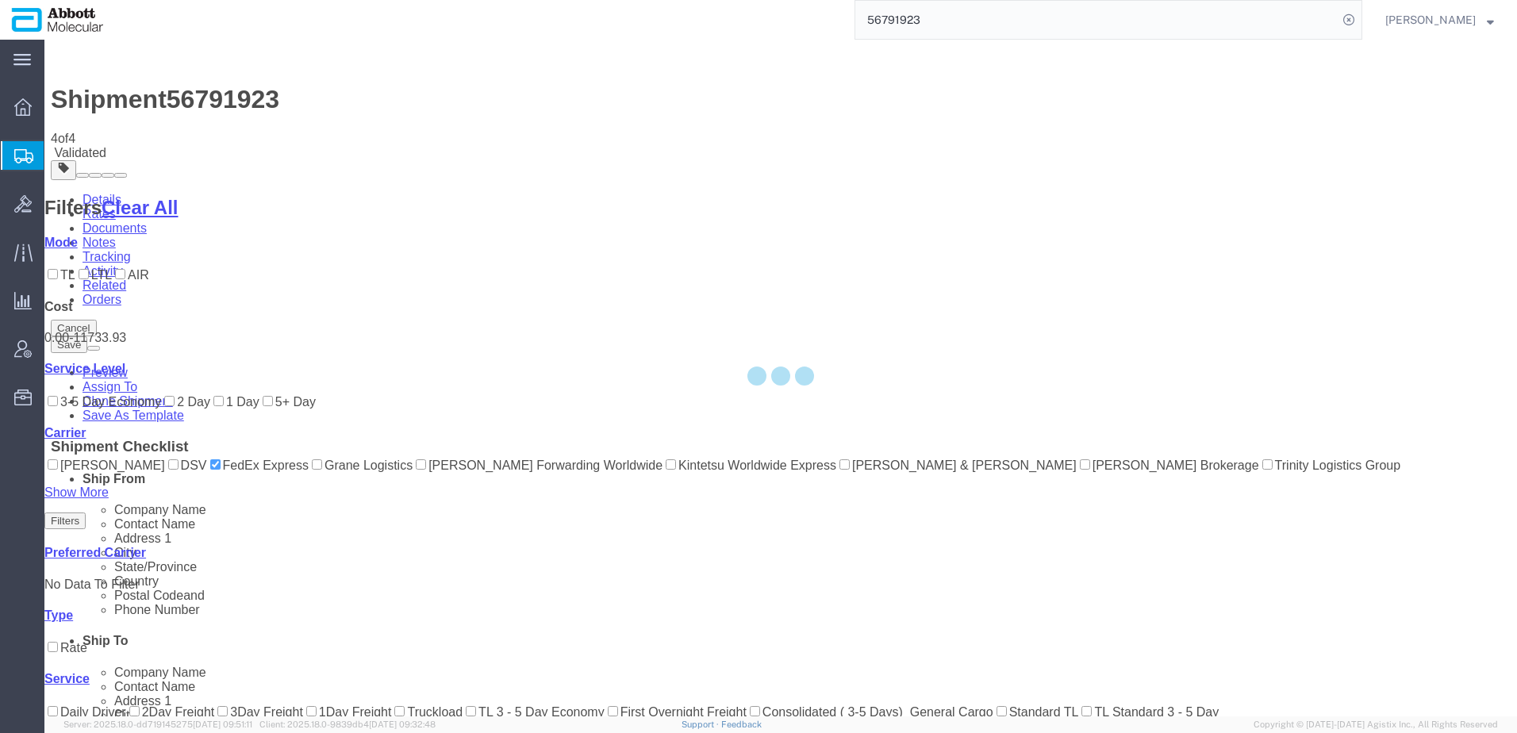
select select "48454"
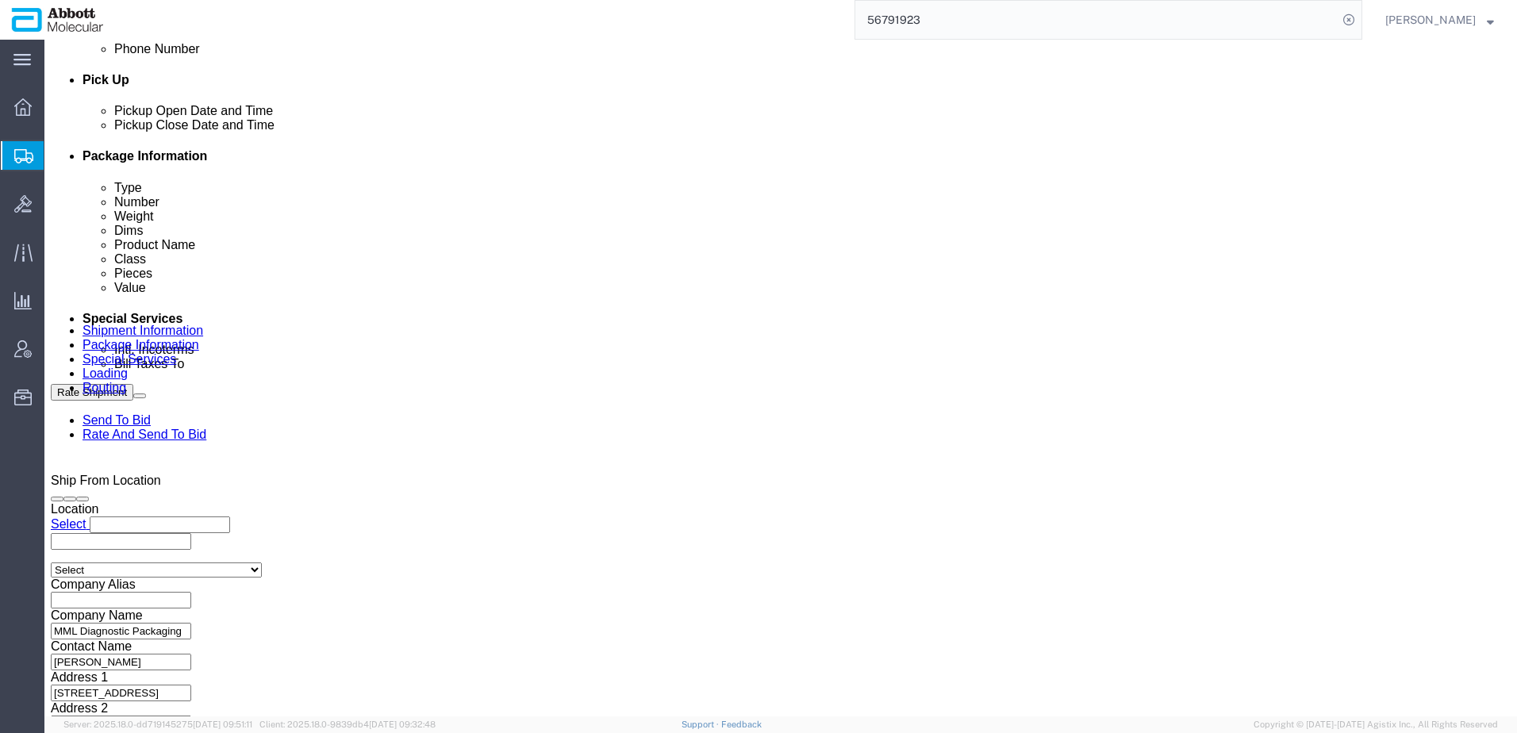
scroll to position [872, 0]
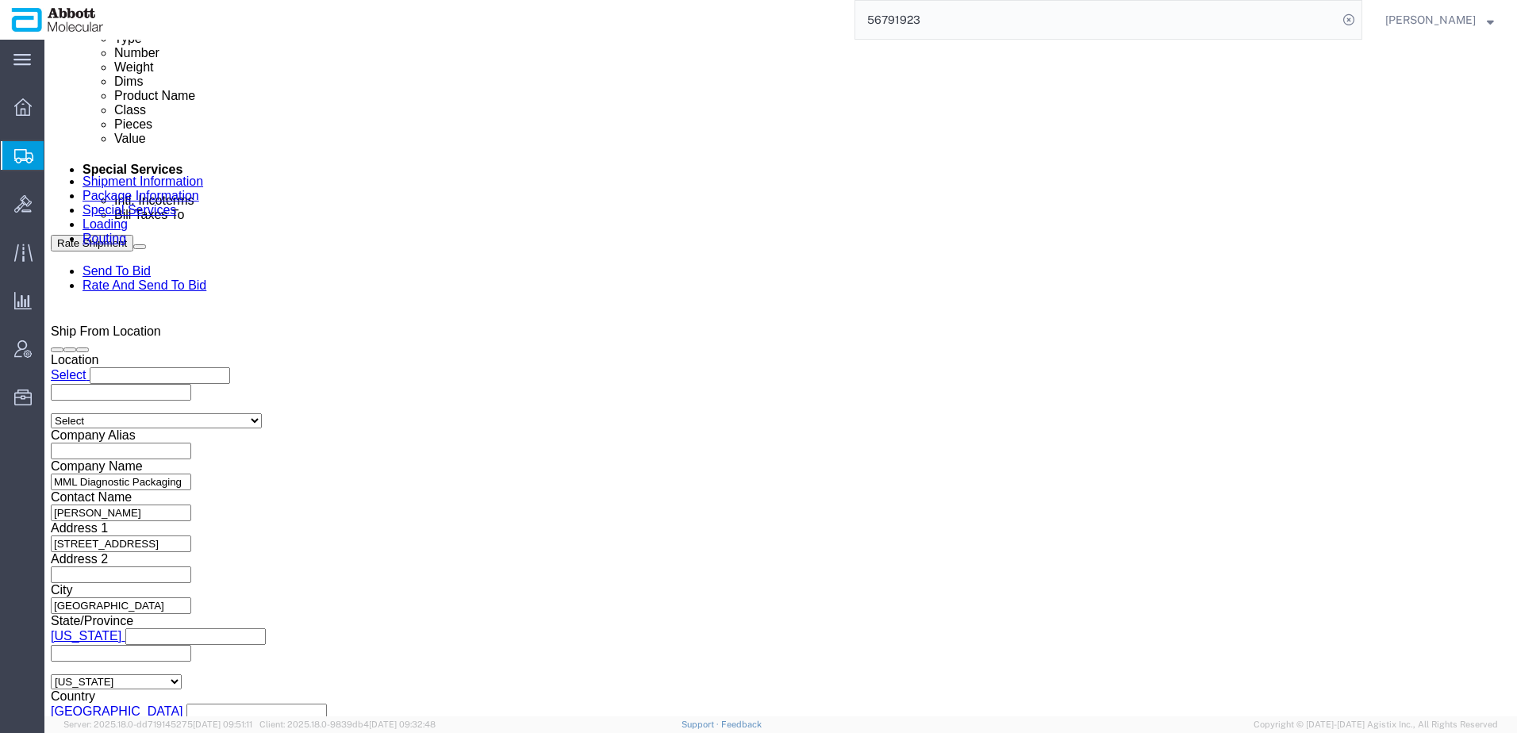
click select "Select Air Less than Truckload Multi-Leg Ocean Freight Rail Small Parcel Truckl…"
select select "LTL"
click select "Select Air Less than Truckload Multi-Leg Ocean Freight Rail Small Parcel Truckl…"
click button "Rate Shipment"
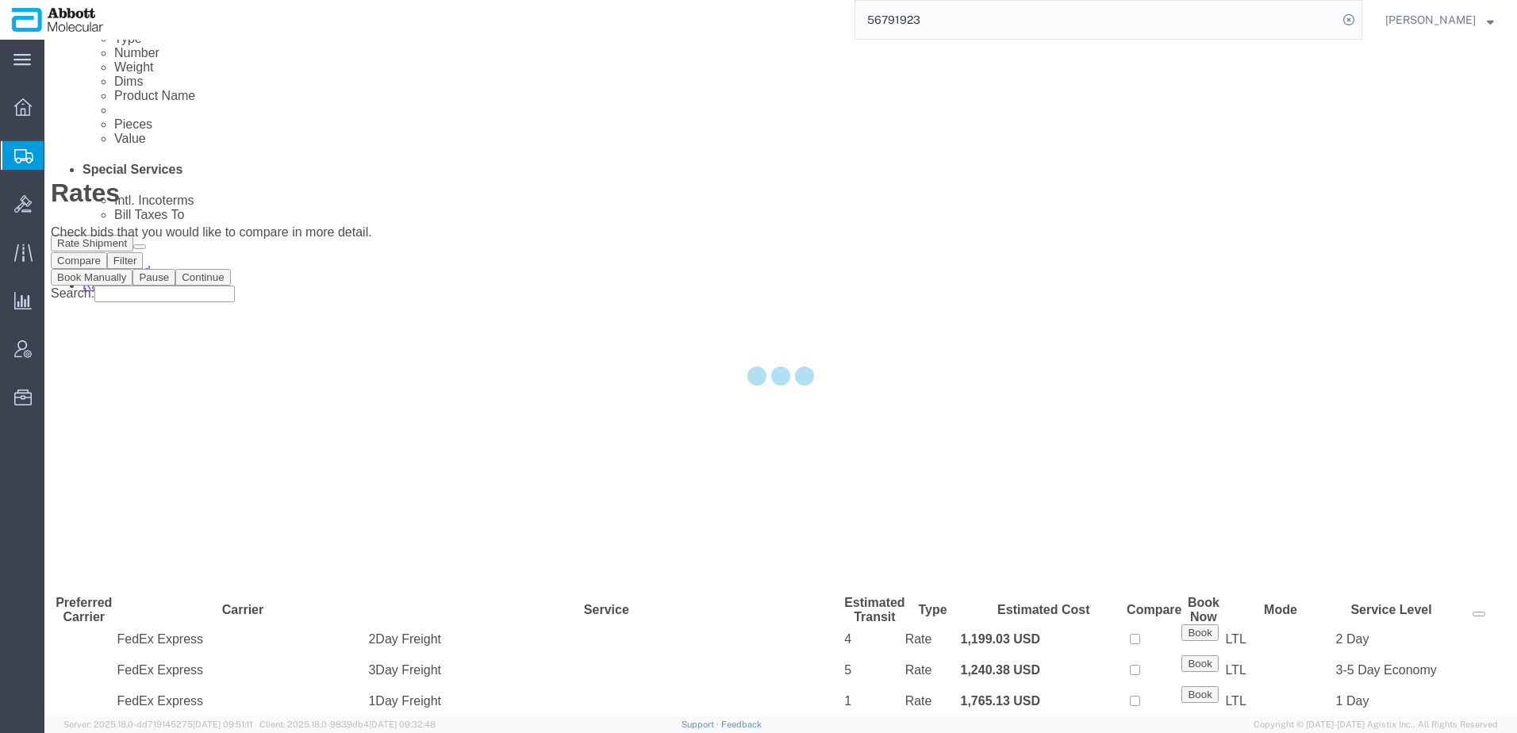
scroll to position [0, 0]
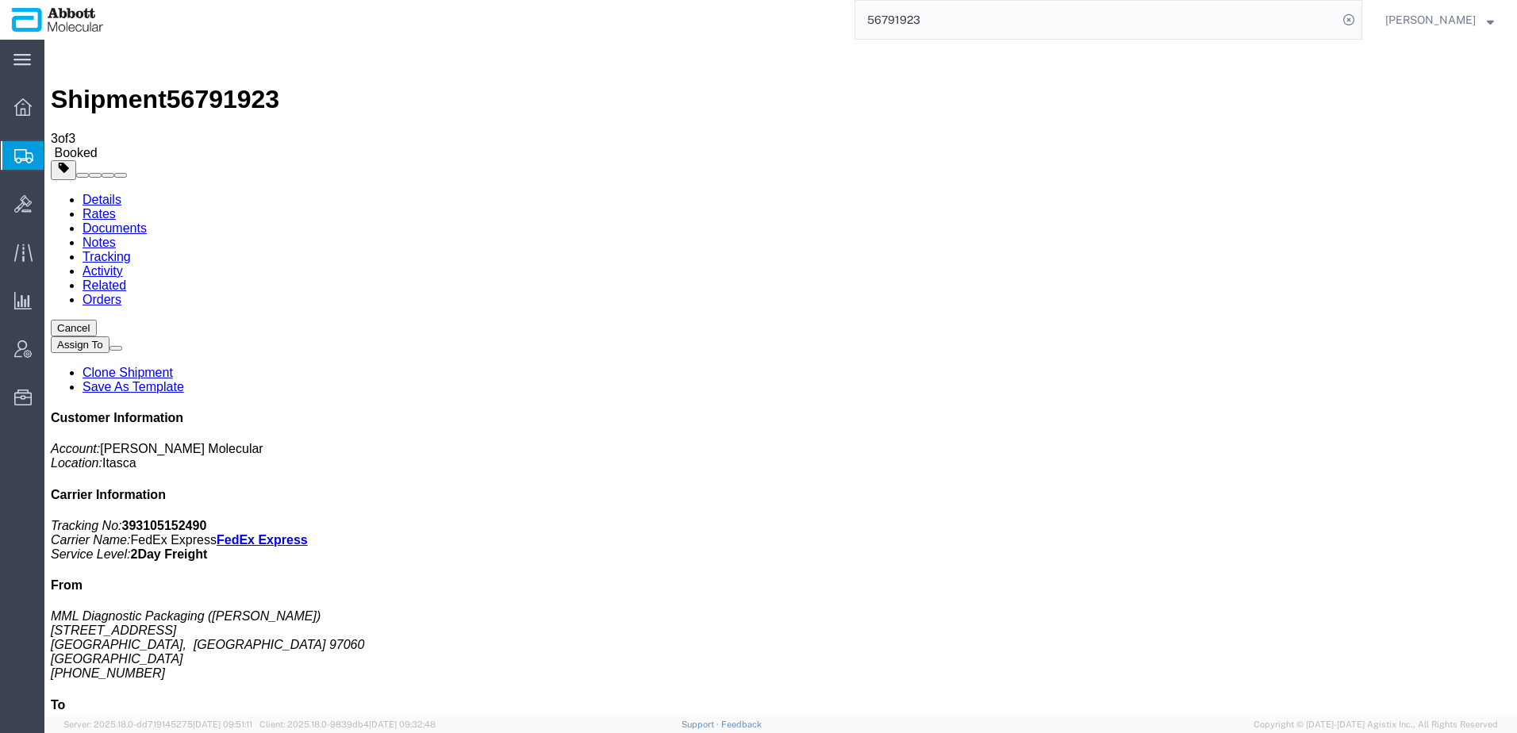
click at [207, 519] on b "393105152490" at bounding box center [164, 525] width 85 height 13
copy b "393105152490"
